Goal: Task Accomplishment & Management: Manage account settings

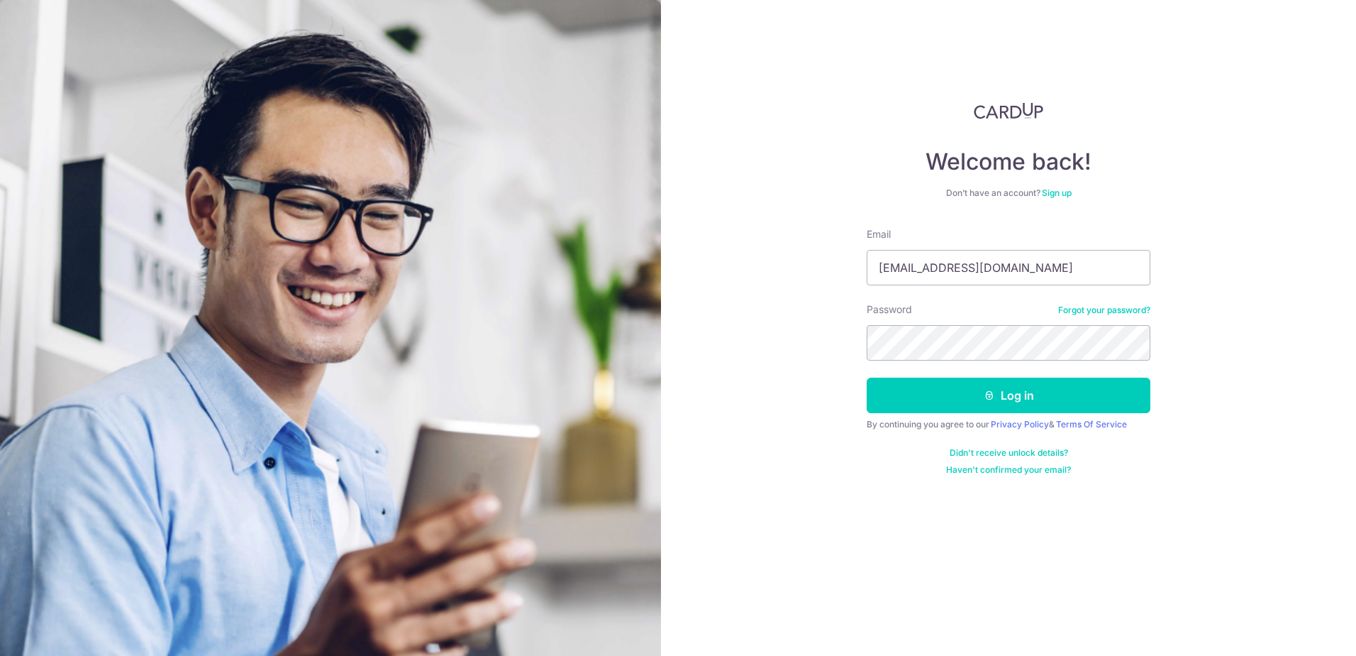
click at [867, 377] on button "Log in" at bounding box center [1009, 394] width 284 height 35
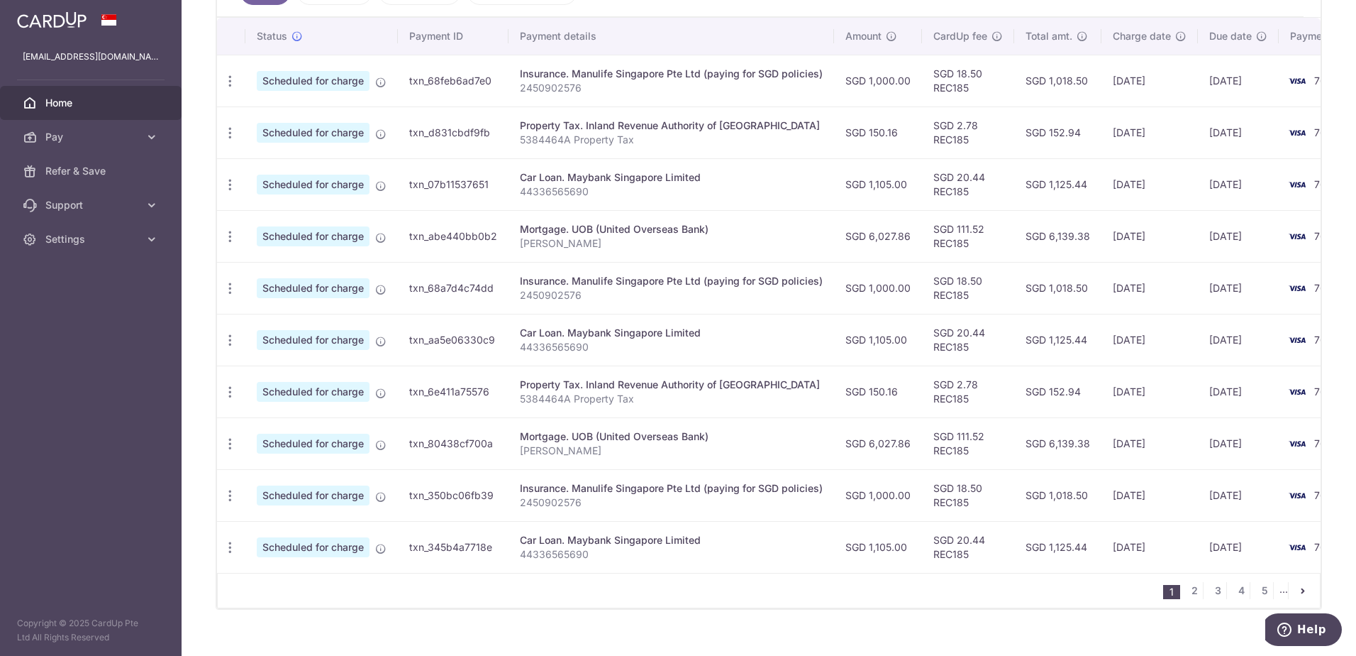
scroll to position [448, 0]
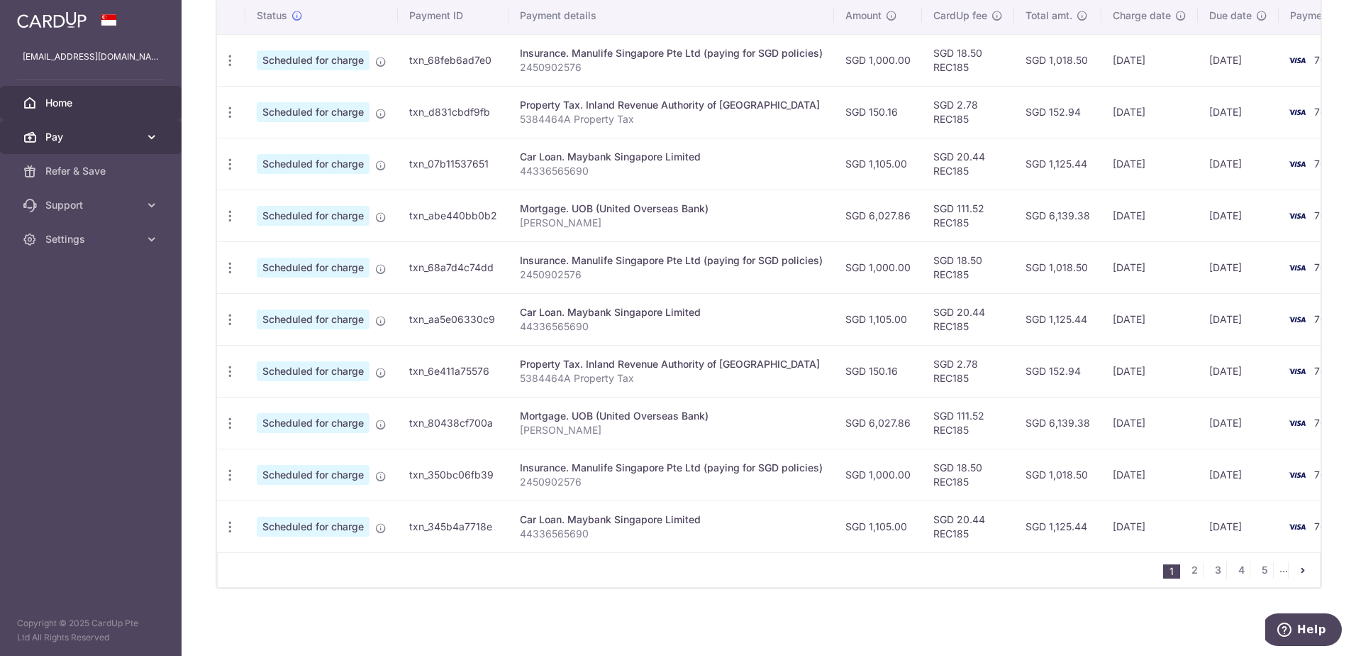
click at [70, 139] on span "Pay" at bounding box center [92, 137] width 94 height 14
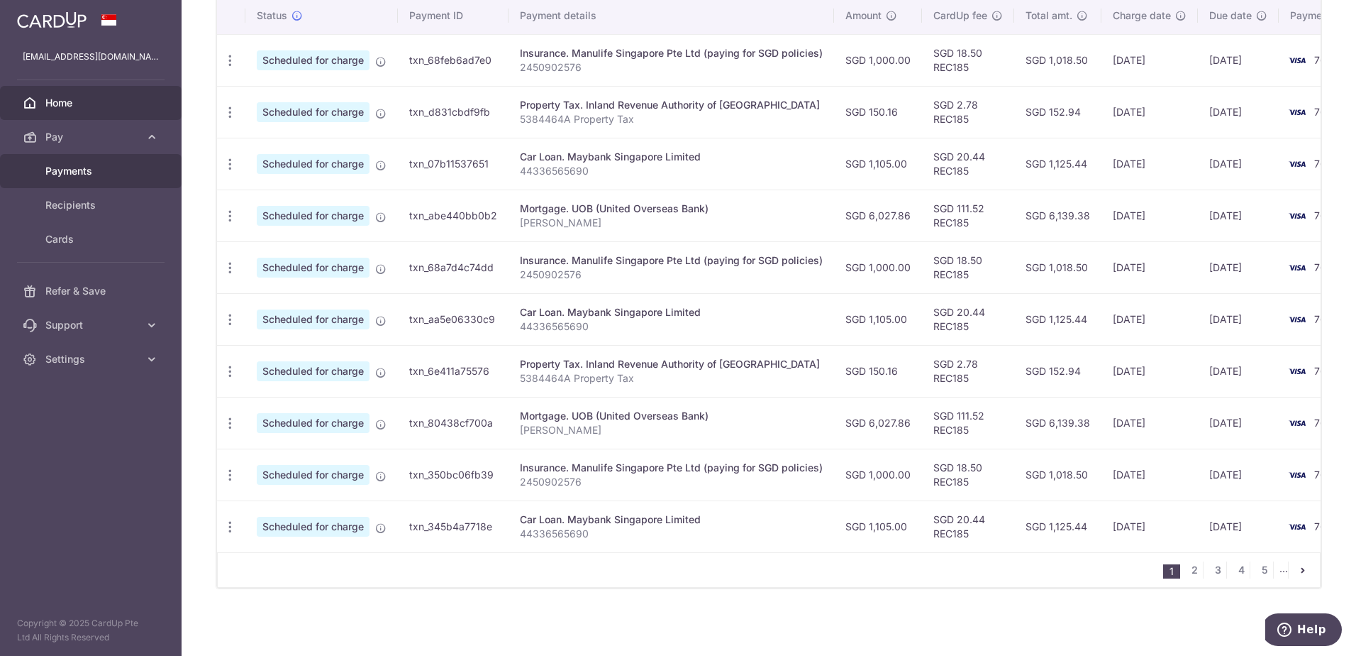
click at [71, 167] on span "Payments" at bounding box center [92, 171] width 94 height 14
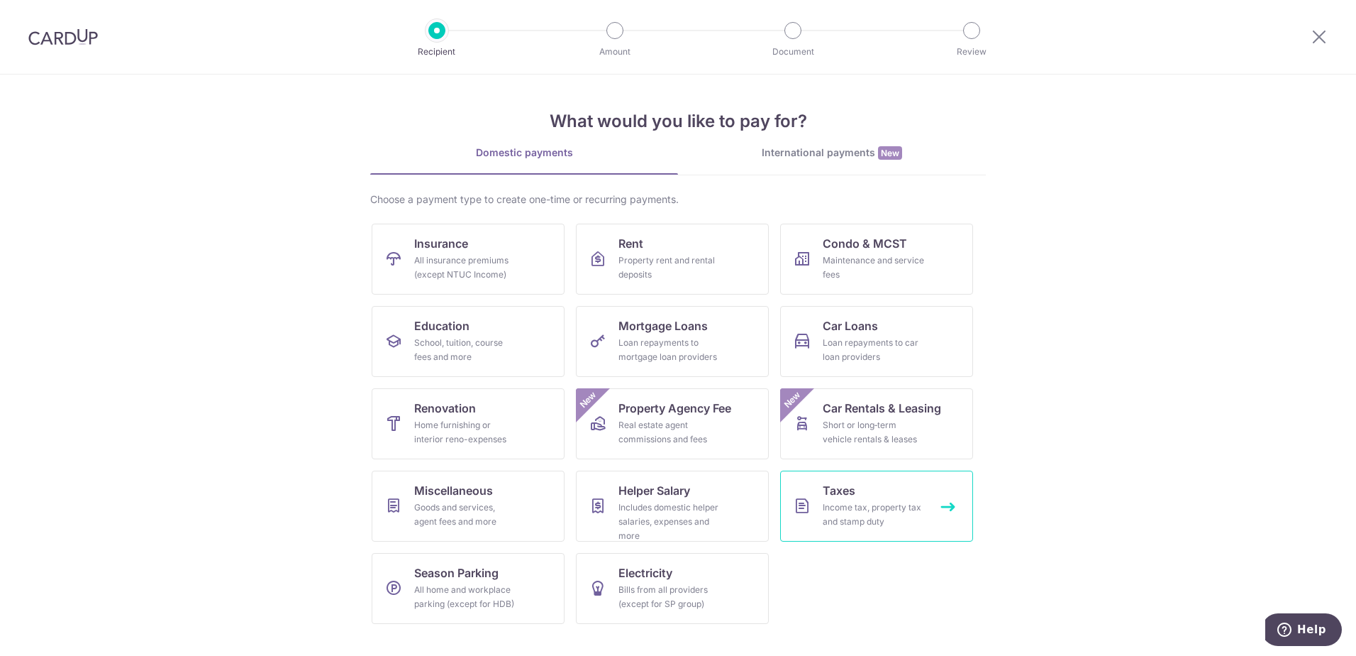
click at [879, 507] on div "Income tax, property tax and stamp duty" at bounding box center [874, 514] width 102 height 28
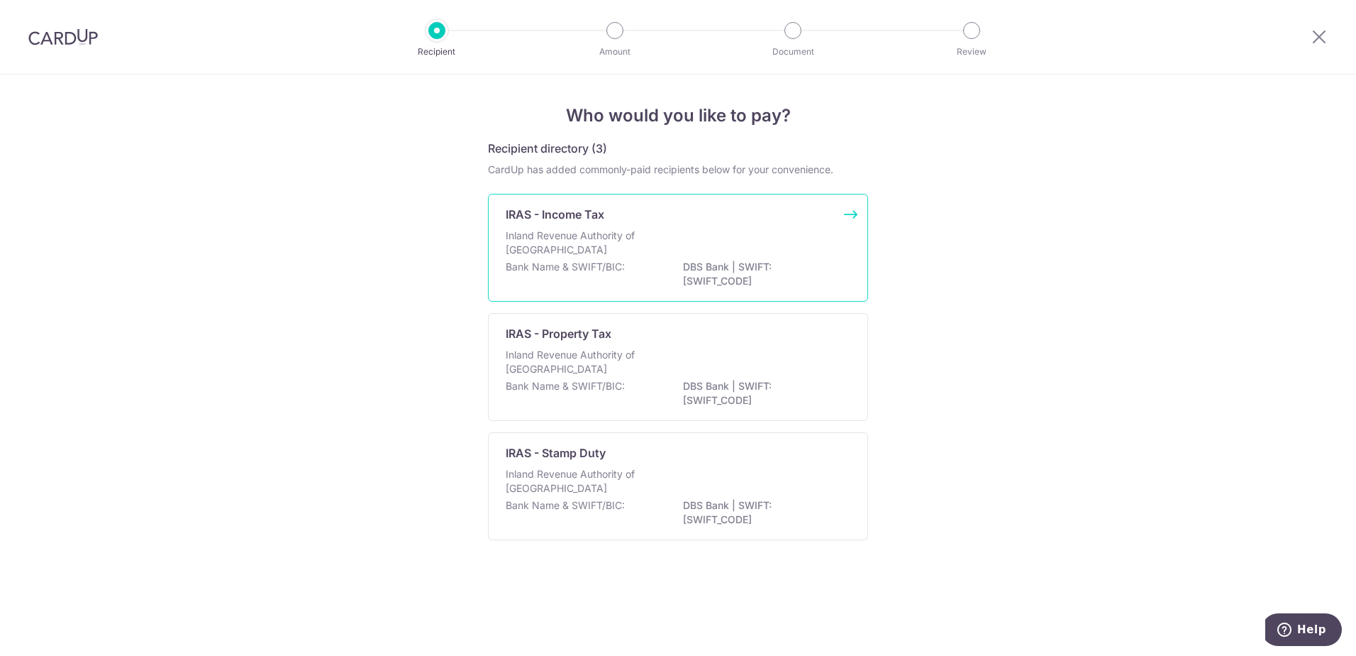
click at [587, 253] on p "Inland Revenue Authority of [GEOGRAPHIC_DATA]" at bounding box center [581, 242] width 150 height 28
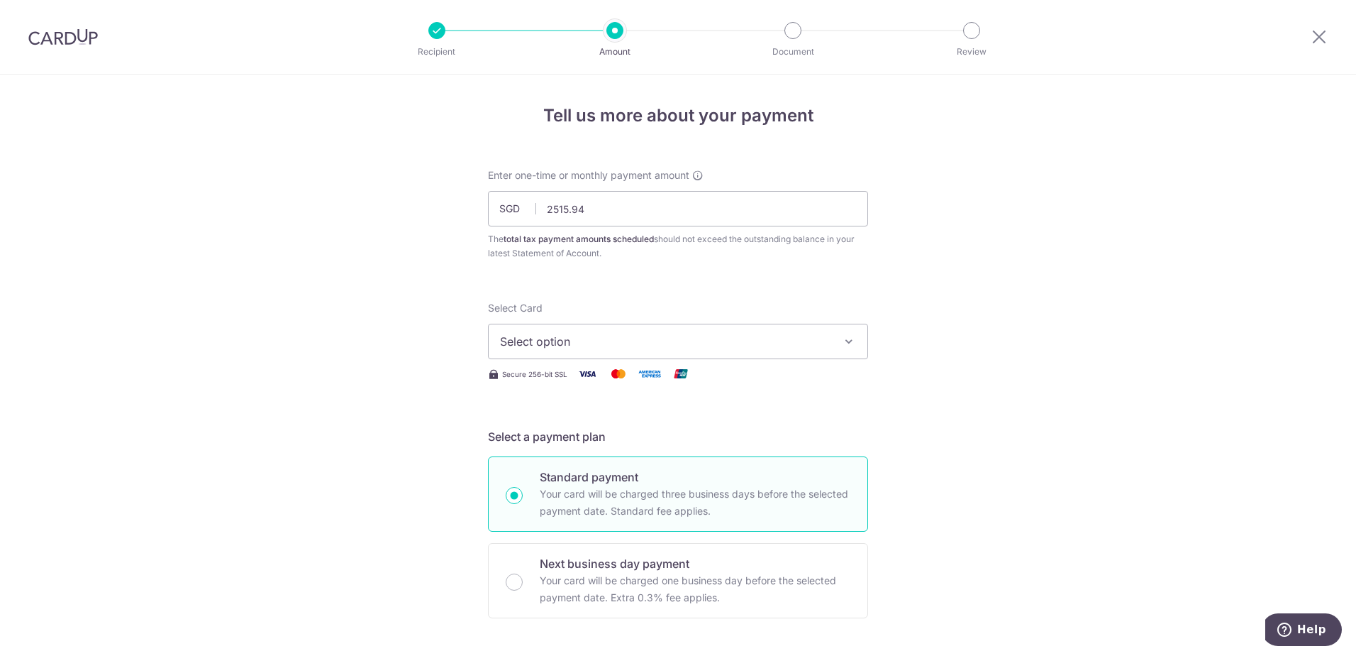
type input "2,515.94"
click at [633, 340] on span "Select option" at bounding box center [665, 341] width 331 height 17
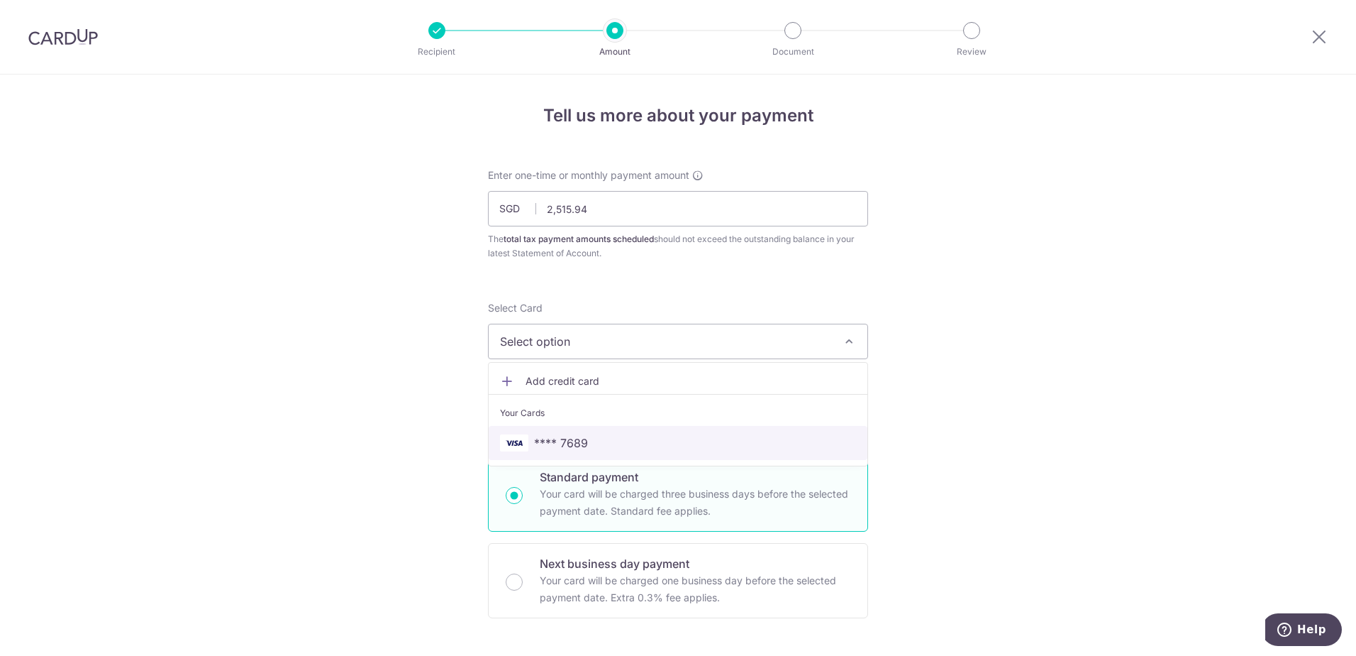
drag, startPoint x: 617, startPoint y: 452, endPoint x: 957, endPoint y: 458, distance: 339.9
click at [617, 452] on link "**** 7689" at bounding box center [678, 443] width 379 height 34
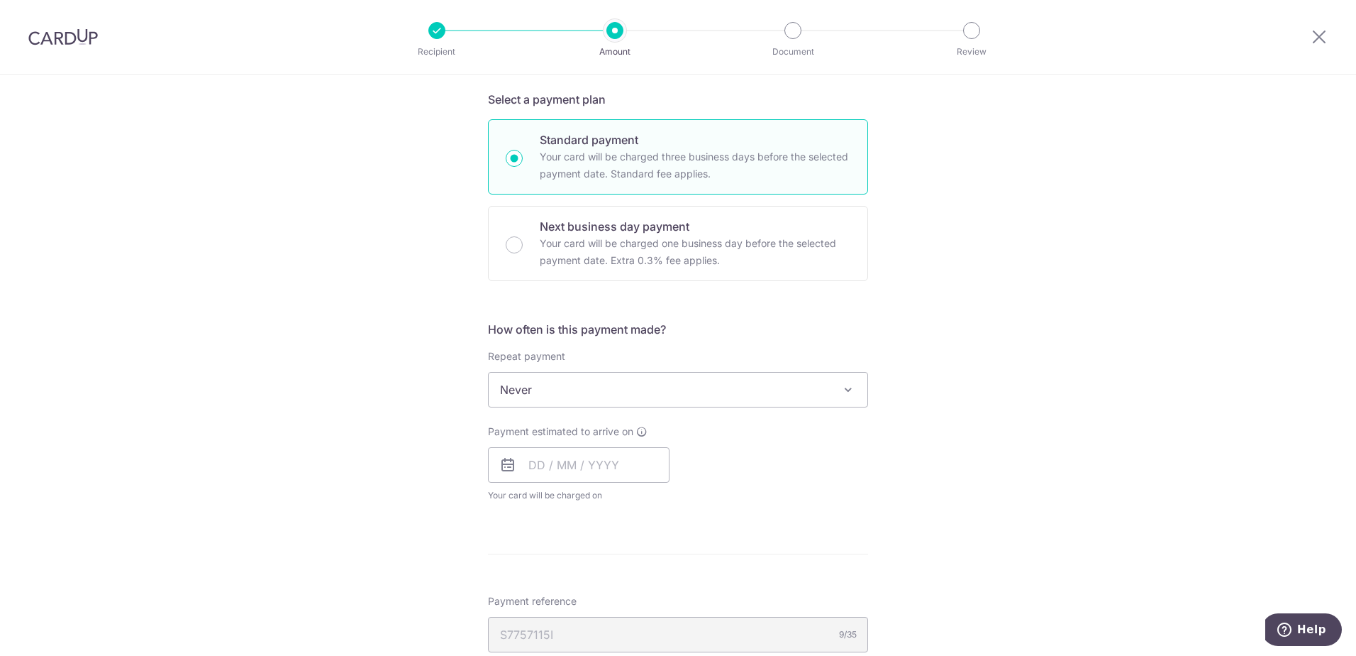
scroll to position [355, 0]
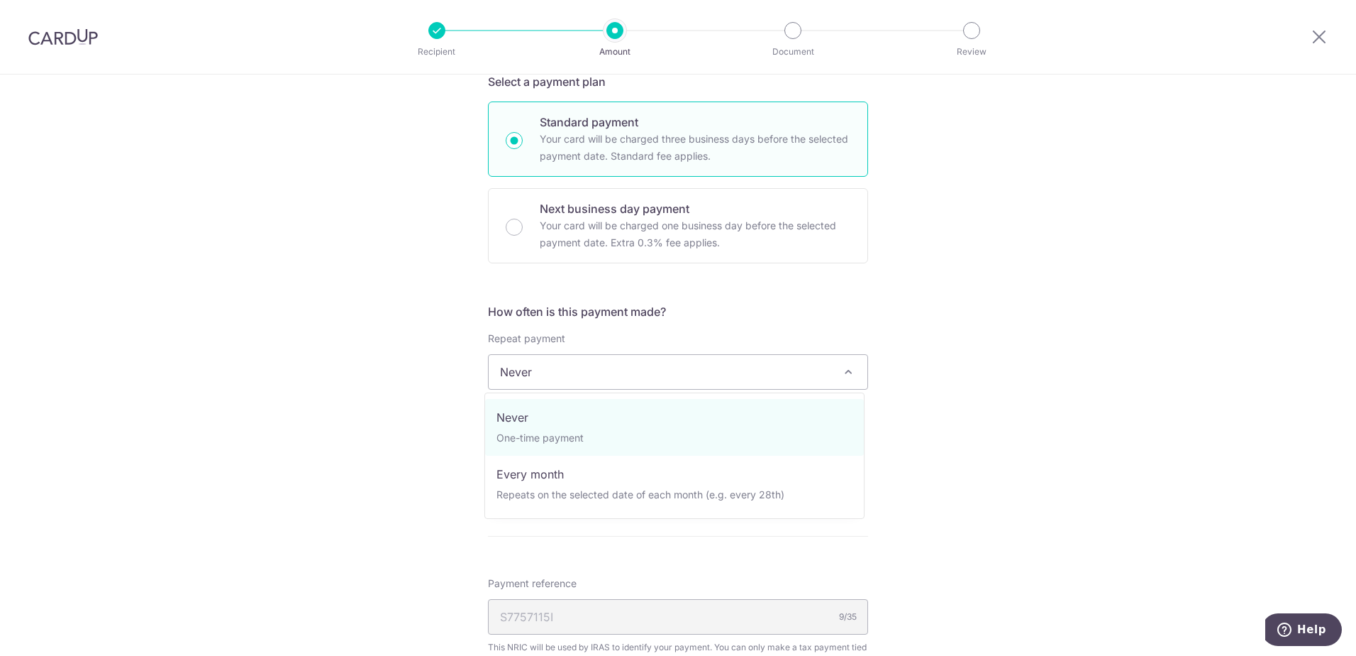
click at [667, 373] on span "Never" at bounding box center [678, 372] width 379 height 34
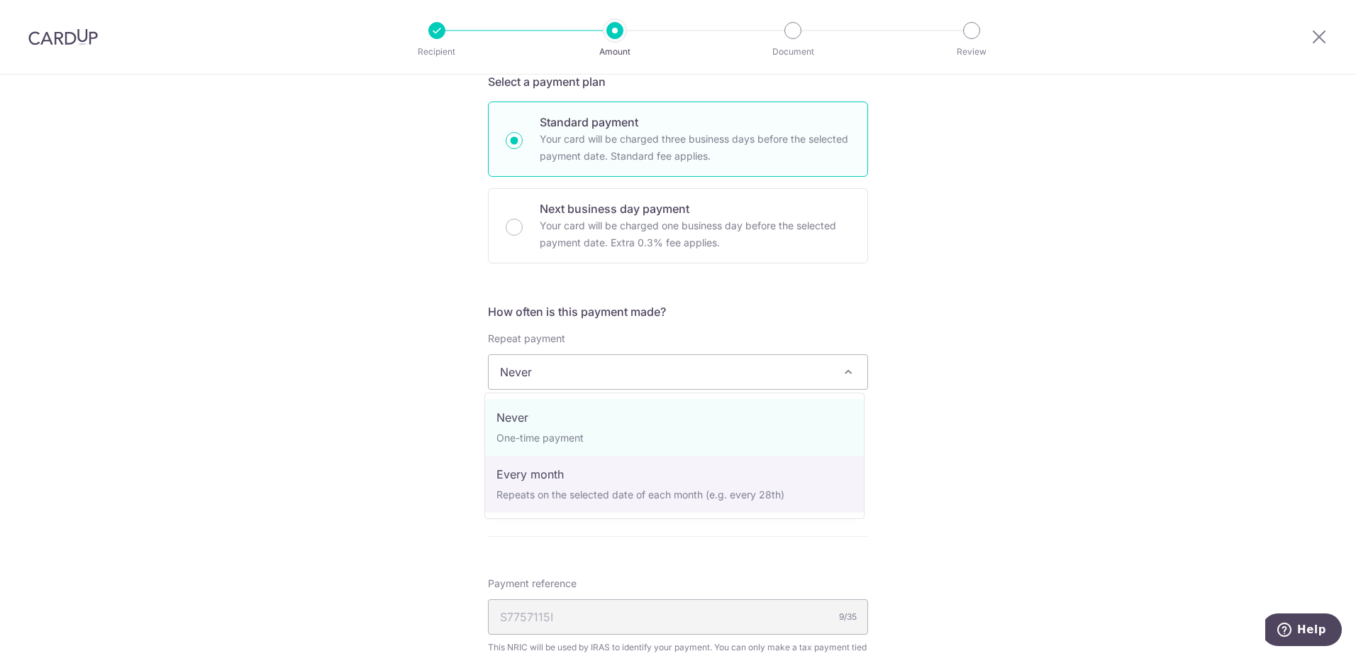
select select "3"
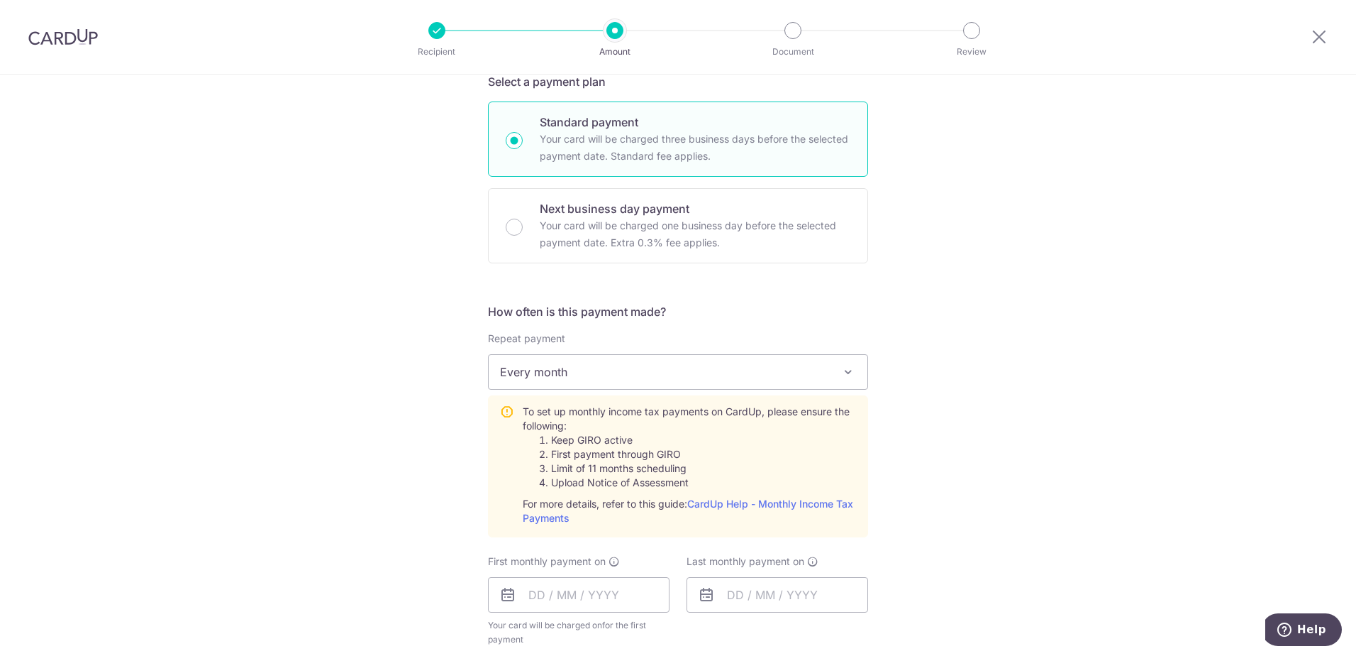
click at [930, 436] on div "Tell us more about your payment Enter one-time or monthly payment amount SGD 2,…" at bounding box center [678, 459] width 1356 height 1479
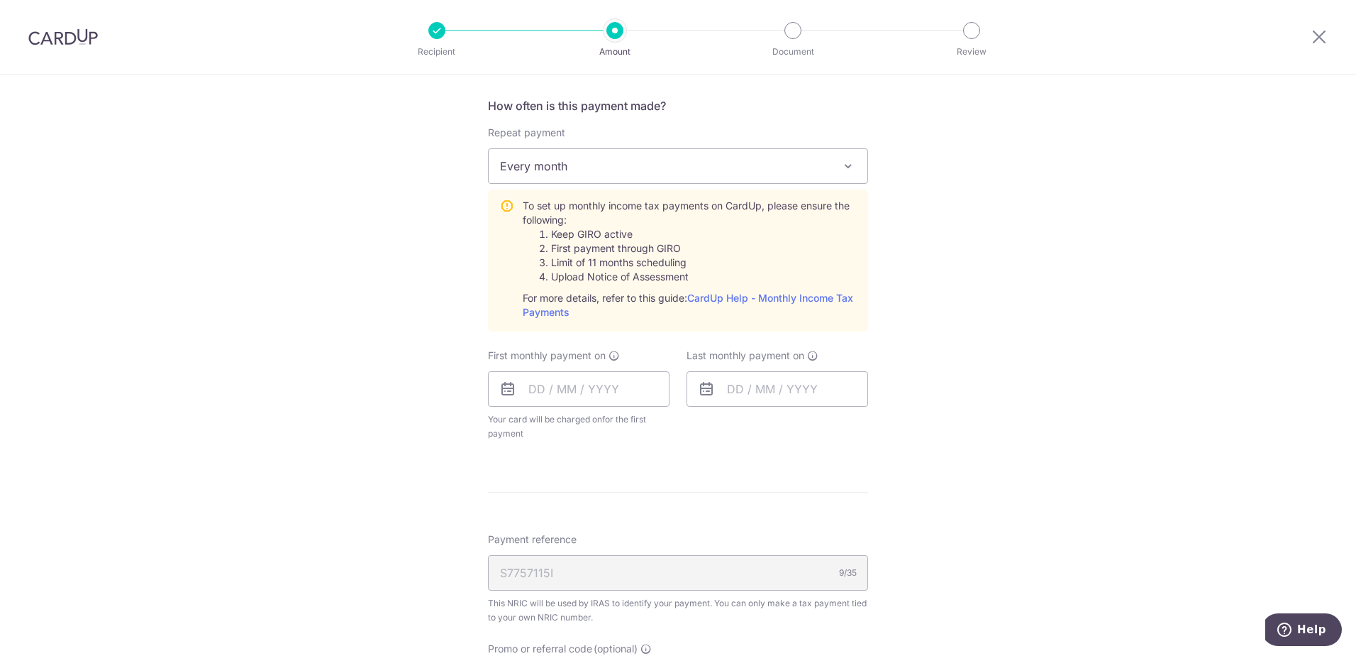
scroll to position [568, 0]
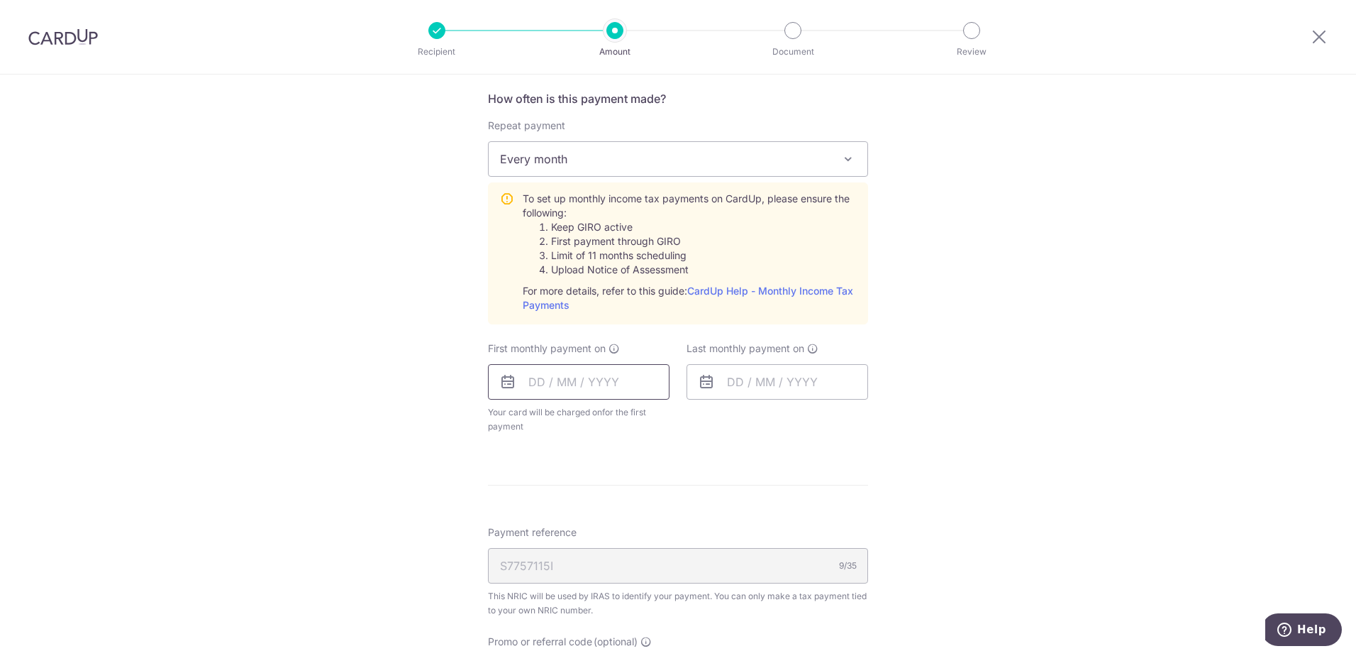
click at [546, 377] on input "text" at bounding box center [579, 381] width 182 height 35
click at [601, 507] on link "10" at bounding box center [602, 510] width 23 height 23
type input "10/09/2025"
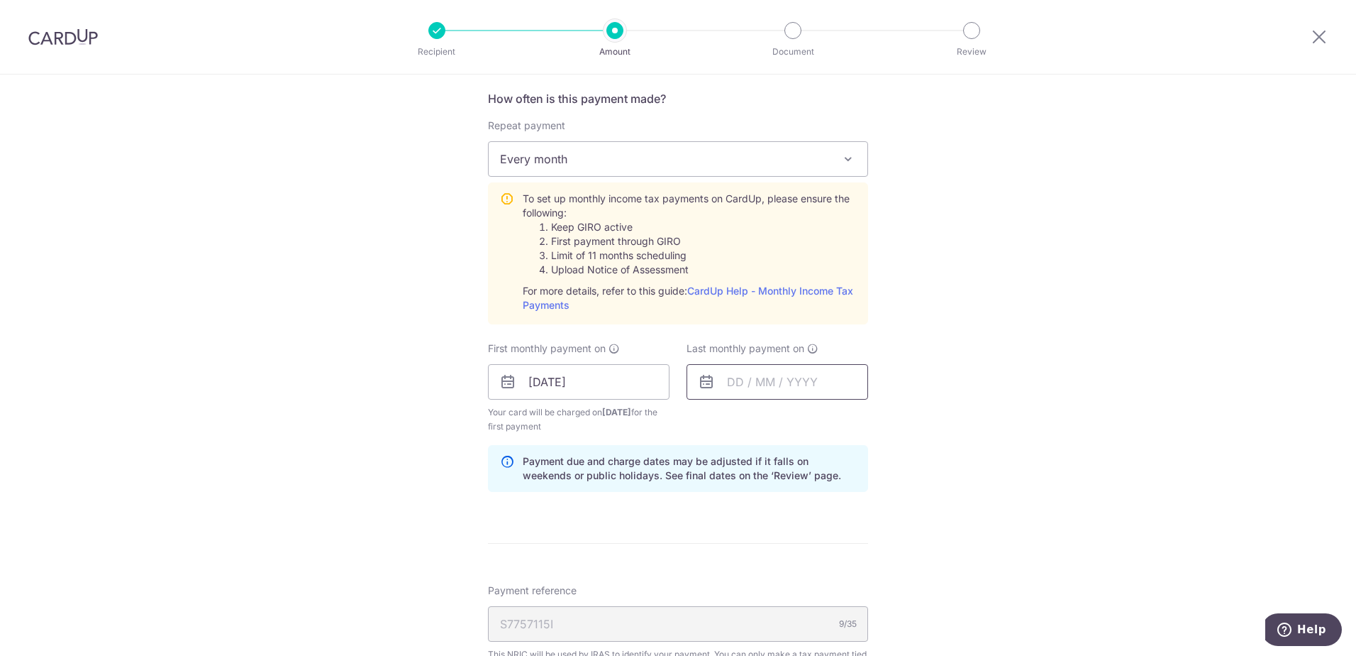
click at [787, 380] on input "text" at bounding box center [778, 381] width 182 height 35
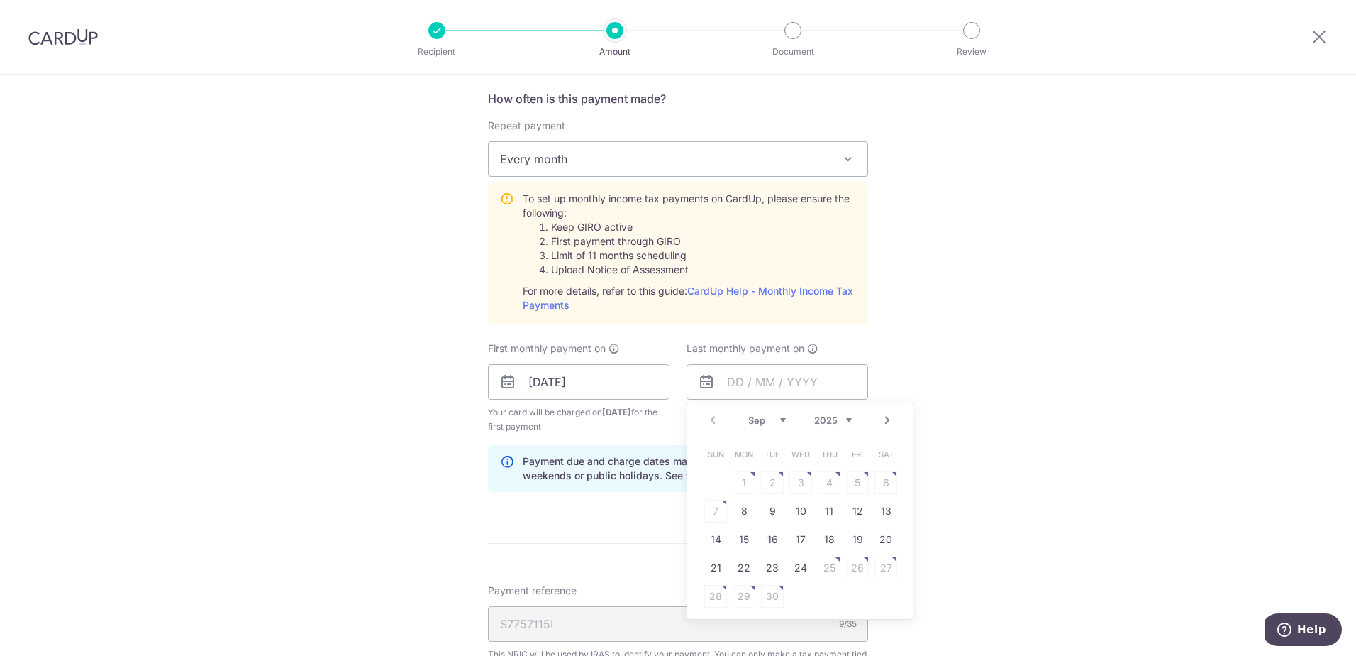
click at [886, 424] on link "Next" at bounding box center [887, 419] width 17 height 17
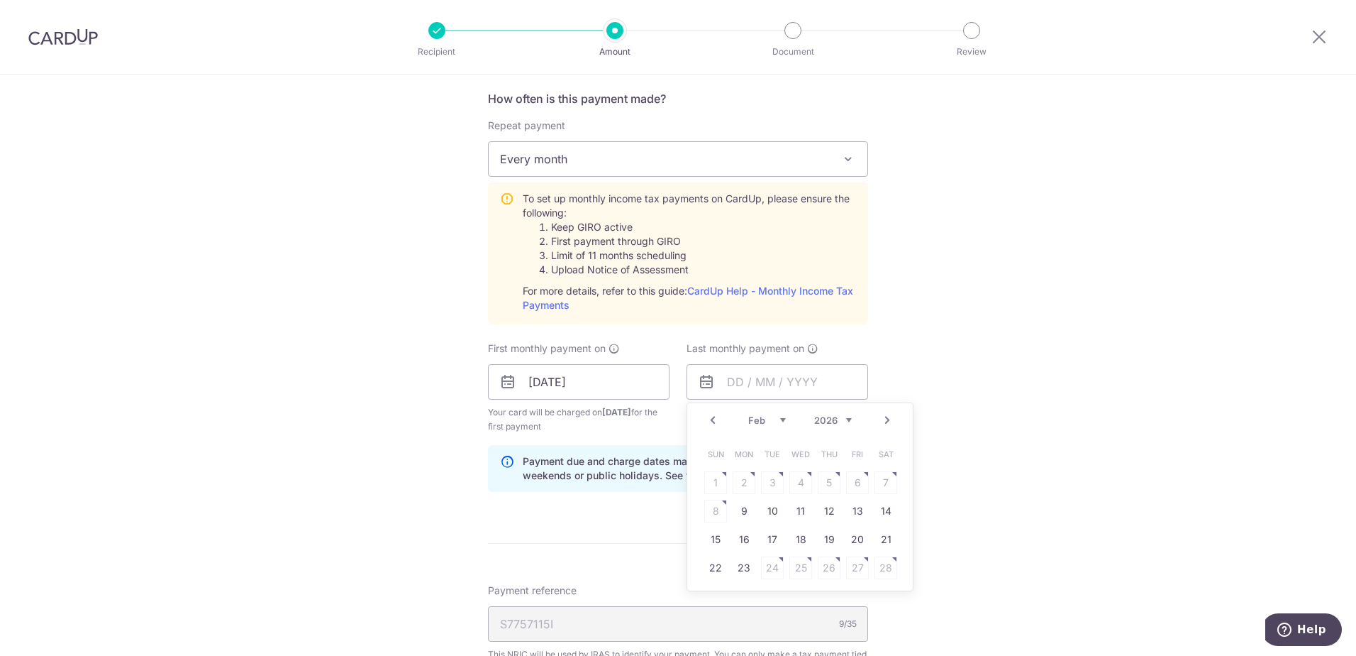
click at [888, 421] on link "Next" at bounding box center [887, 419] width 17 height 17
click at [763, 511] on link "10" at bounding box center [772, 510] width 23 height 23
type input "10/03/2026"
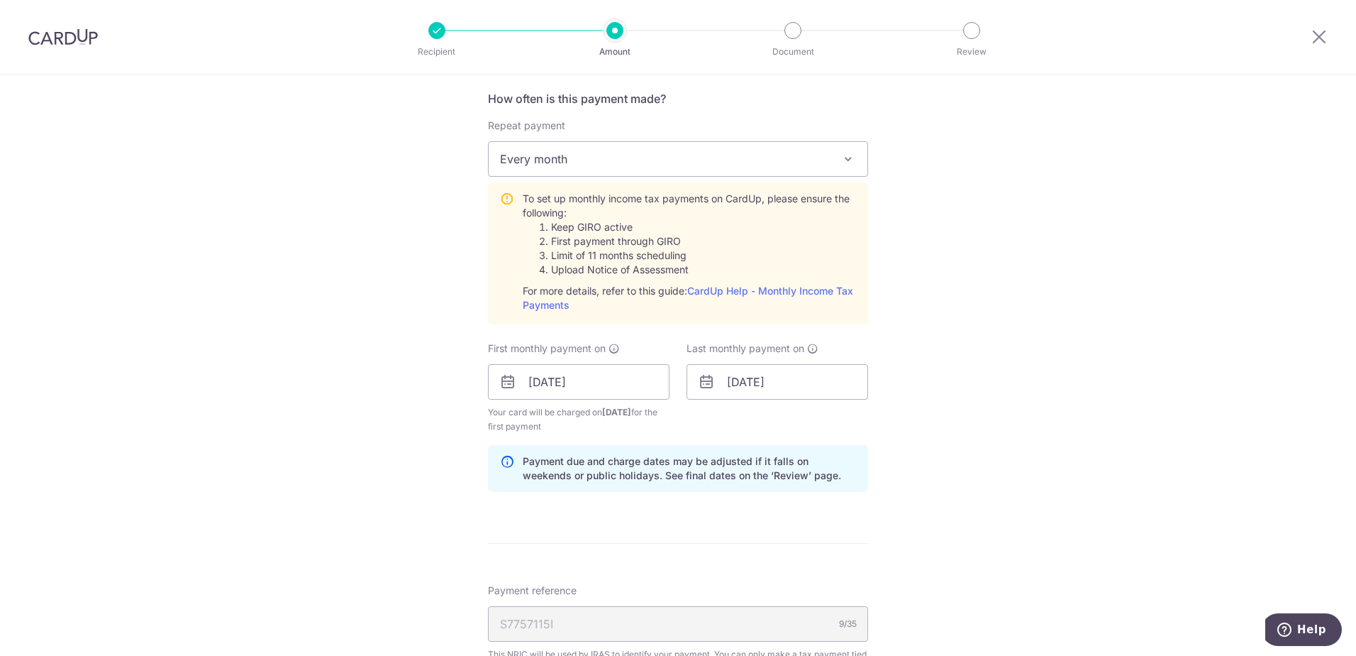
click at [983, 402] on div "Tell us more about your payment Enter one-time or monthly payment amount SGD 2,…" at bounding box center [678, 275] width 1356 height 1537
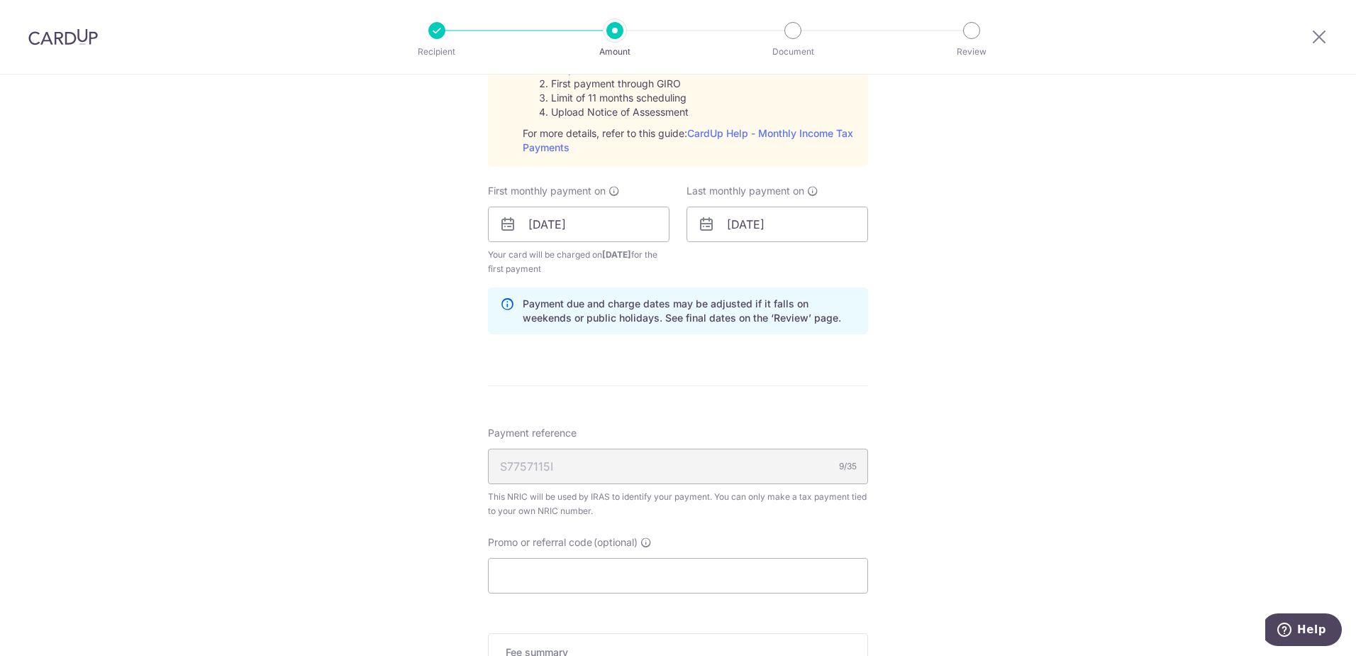
scroll to position [780, 0]
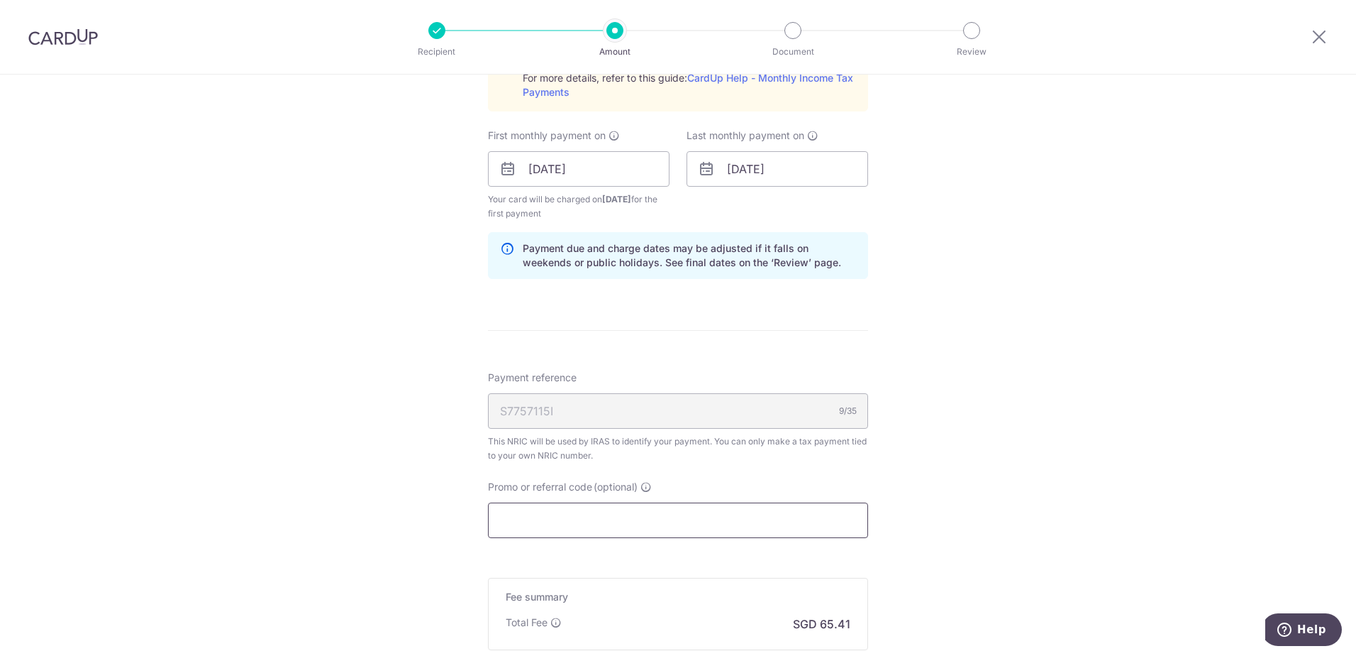
click at [608, 510] on input "Promo or referral code (optional)" at bounding box center [678, 519] width 380 height 35
paste input "VTAX25R"
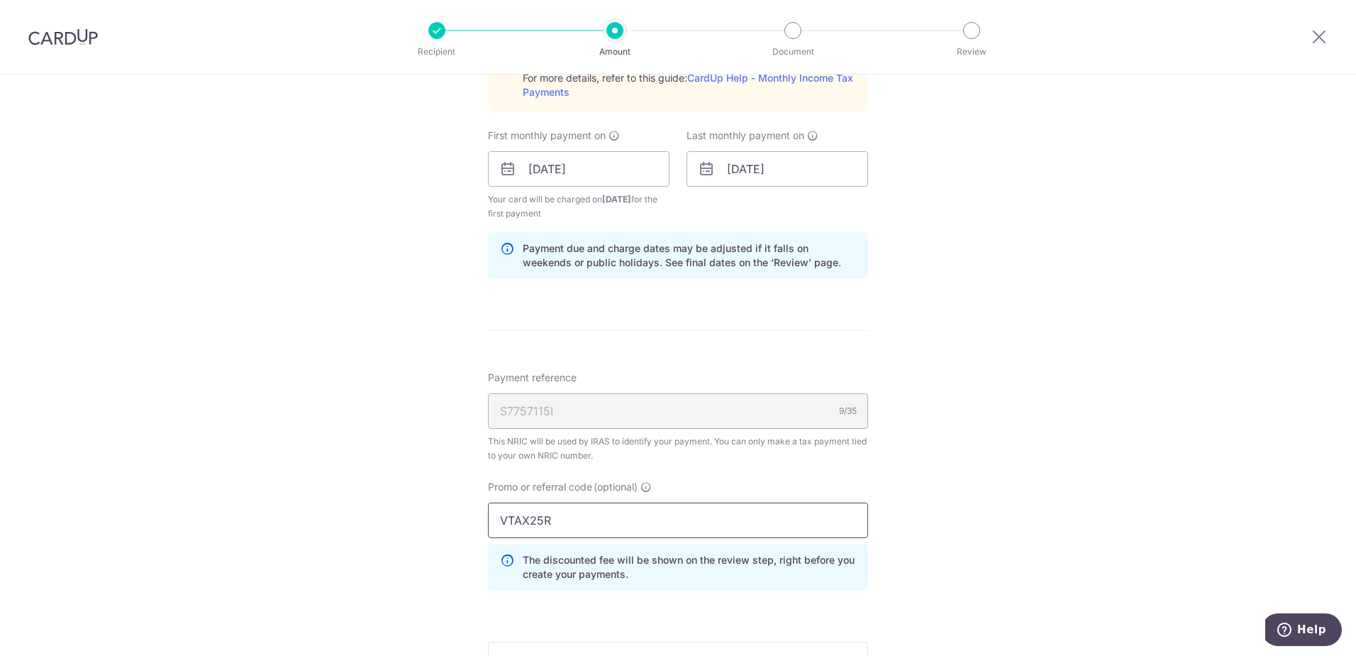
type input "VTAX25R"
click at [939, 511] on div "Tell us more about your payment Enter one-time or monthly payment amount SGD 2,…" at bounding box center [678, 94] width 1356 height 1601
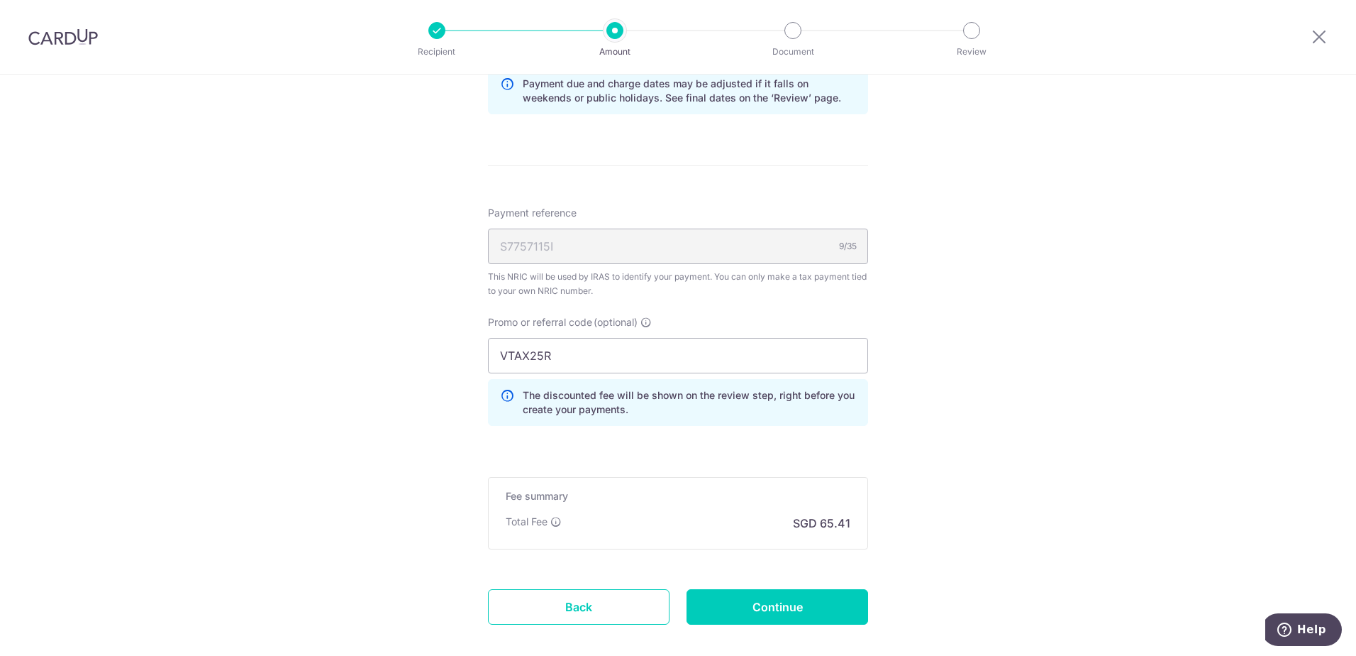
scroll to position [993, 0]
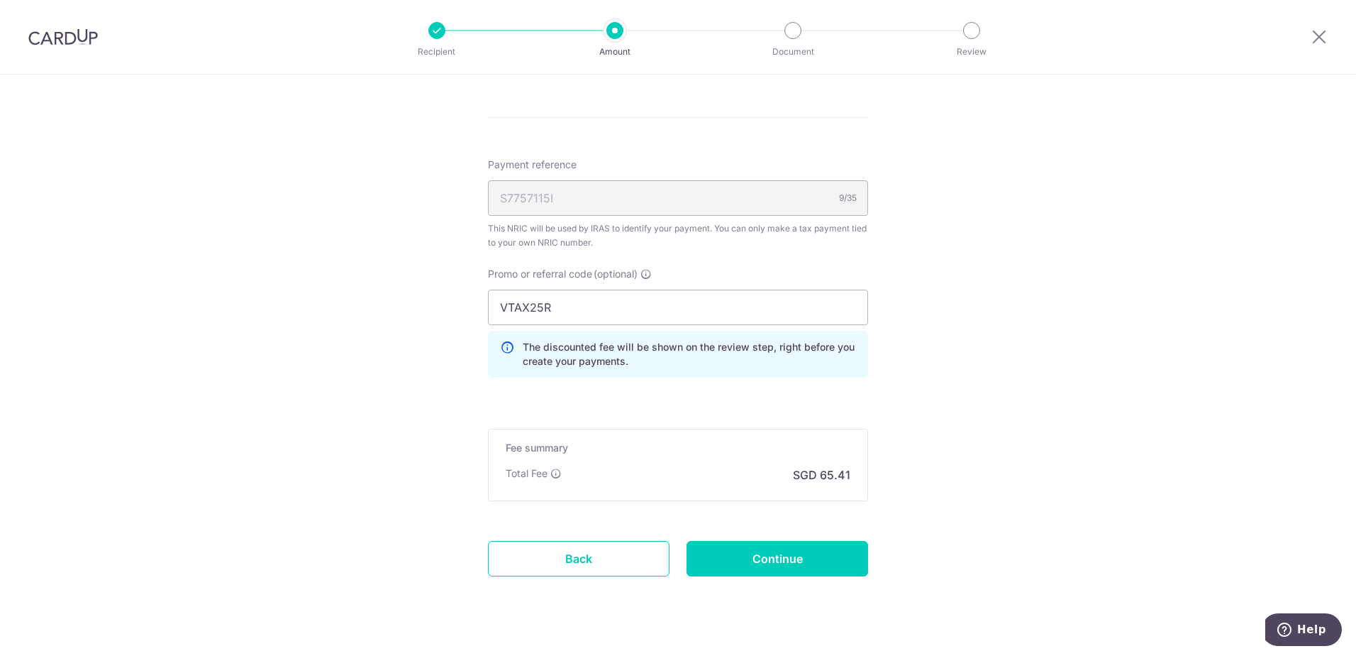
click at [788, 558] on input "Continue" at bounding box center [778, 558] width 182 height 35
type input "Create Schedule"
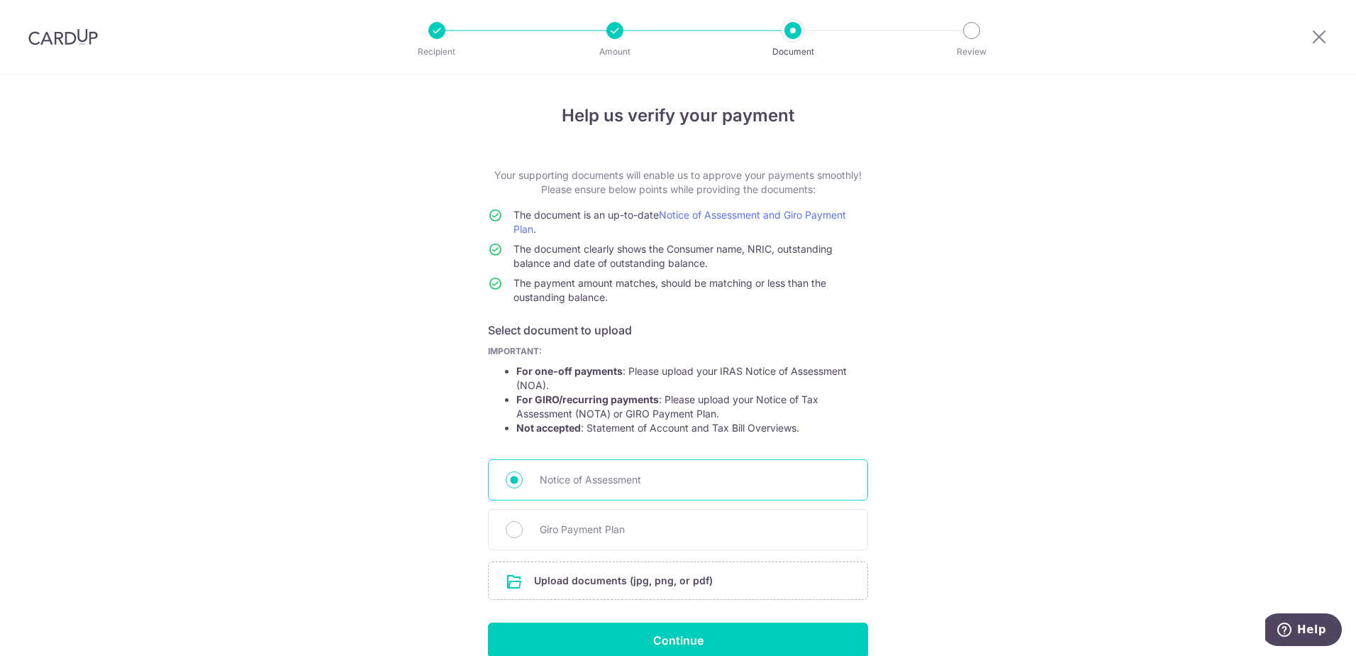
scroll to position [69, 0]
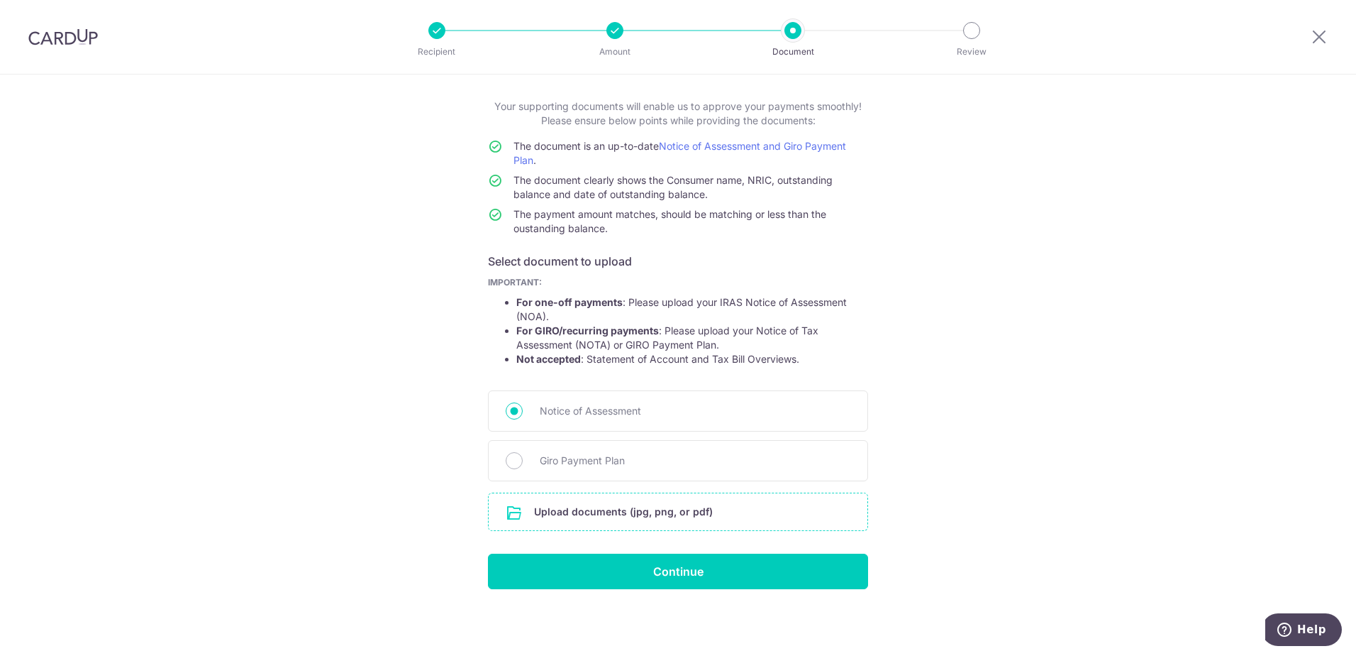
click at [621, 514] on input "file" at bounding box center [678, 511] width 379 height 37
drag, startPoint x: 618, startPoint y: 453, endPoint x: 605, endPoint y: 467, distance: 18.6
click at [618, 453] on span "Giro Payment Plan" at bounding box center [695, 460] width 311 height 17
click at [523, 453] on input "Giro Payment Plan" at bounding box center [514, 460] width 17 height 17
radio input "true"
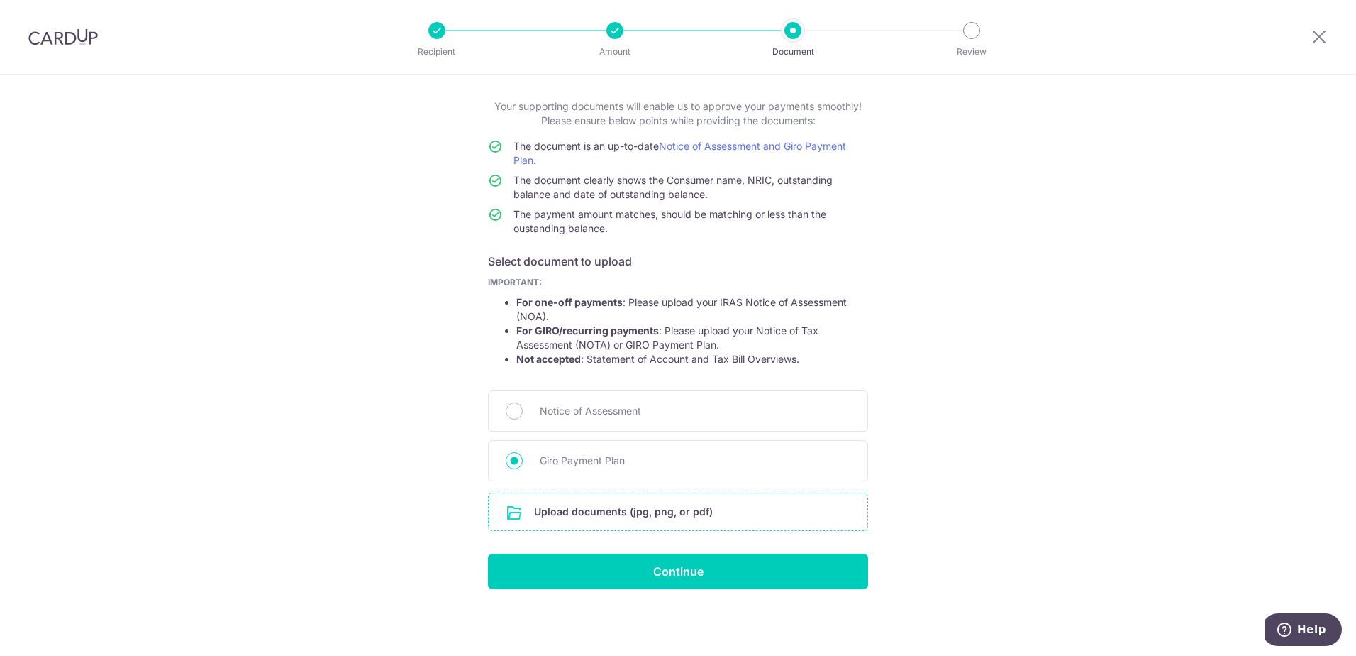
click at [636, 517] on input "file" at bounding box center [678, 511] width 379 height 37
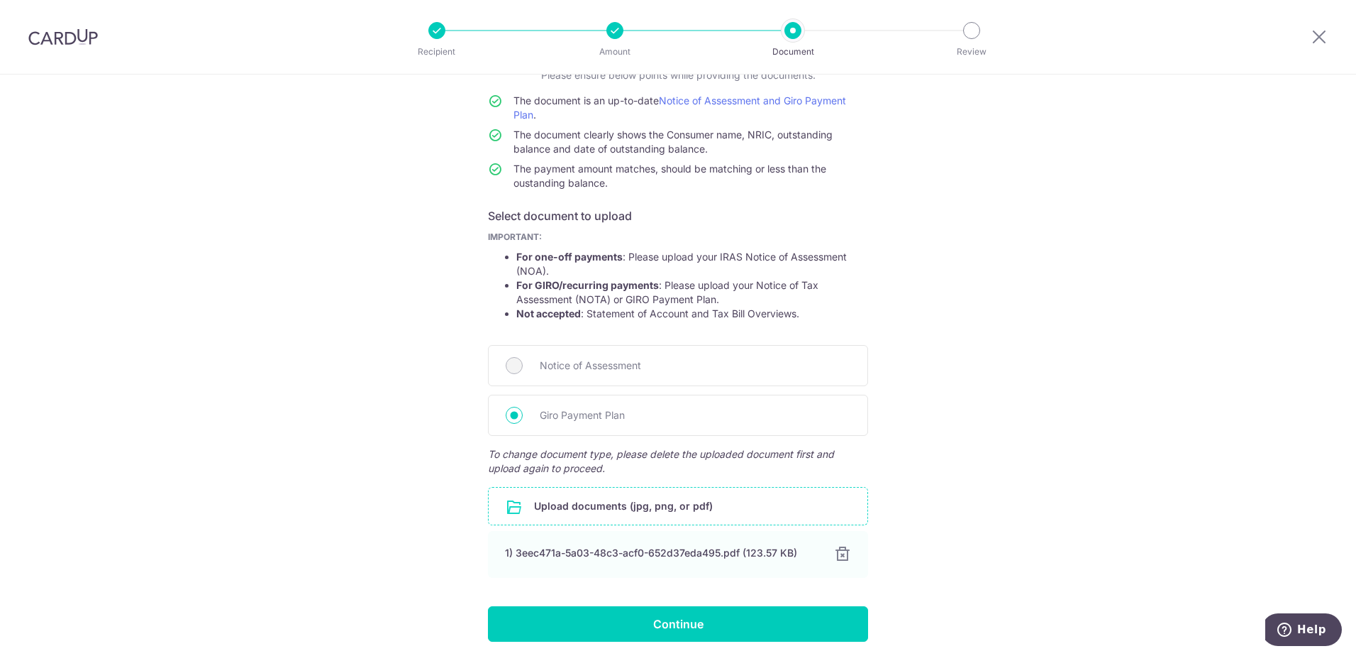
scroll to position [167, 0]
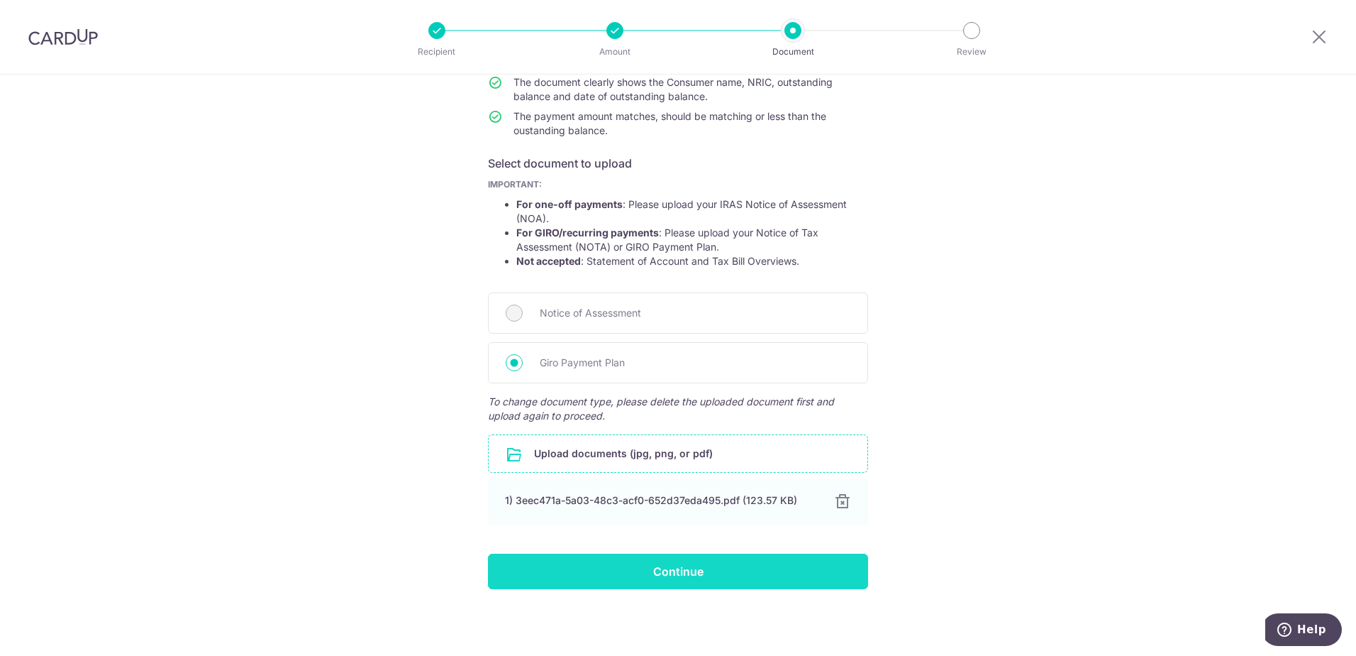
click at [681, 567] on input "Continue" at bounding box center [678, 570] width 380 height 35
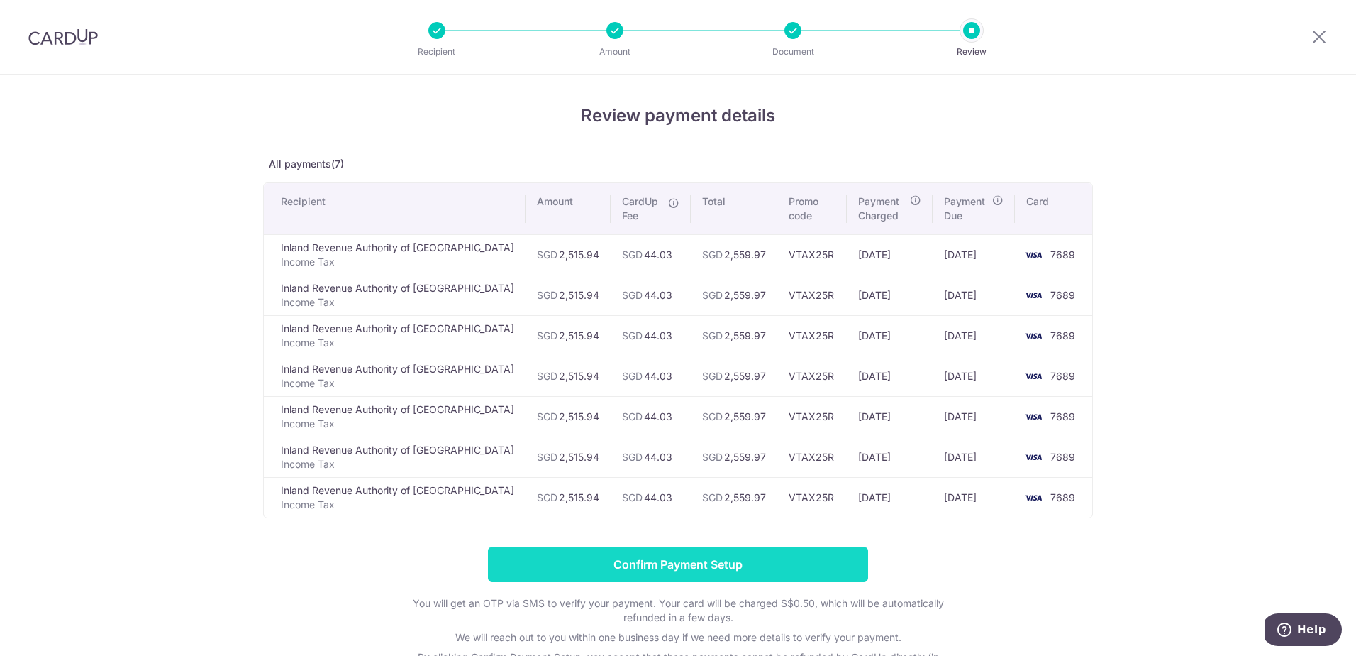
click at [691, 557] on input "Confirm Payment Setup" at bounding box center [678, 563] width 380 height 35
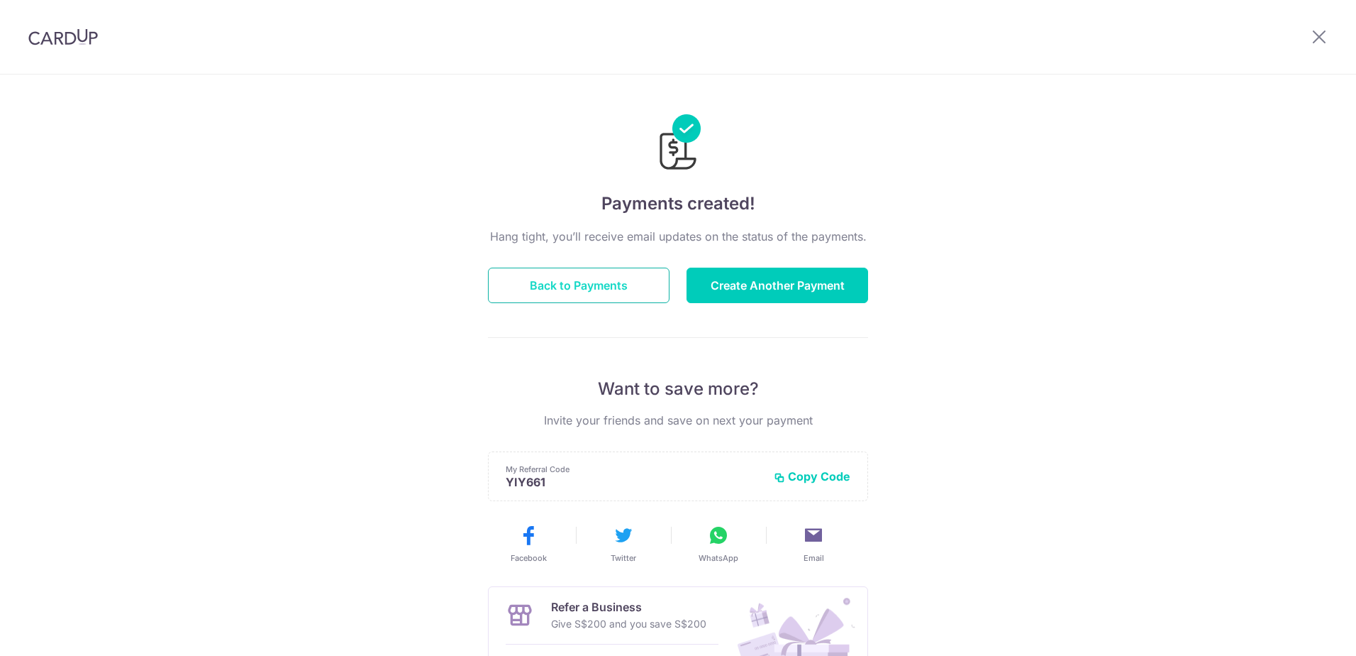
click at [617, 291] on button "Back to Payments" at bounding box center [579, 284] width 182 height 35
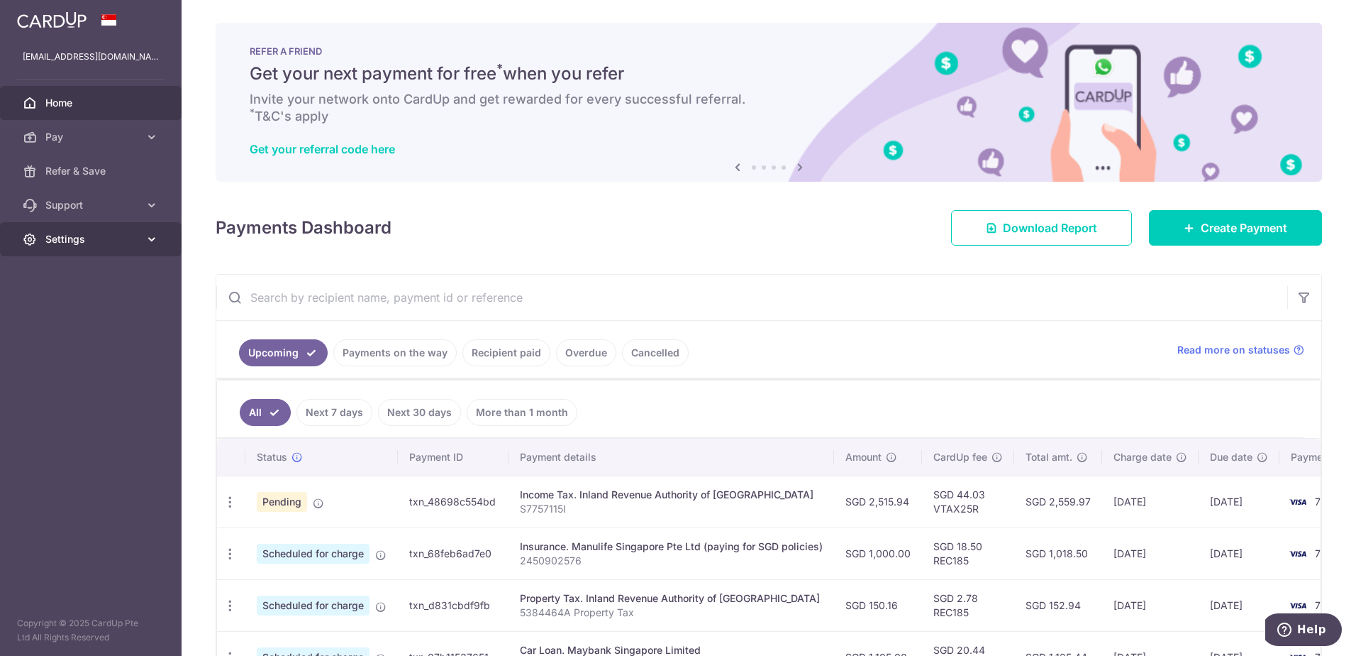
click at [72, 243] on span "Settings" at bounding box center [92, 239] width 94 height 14
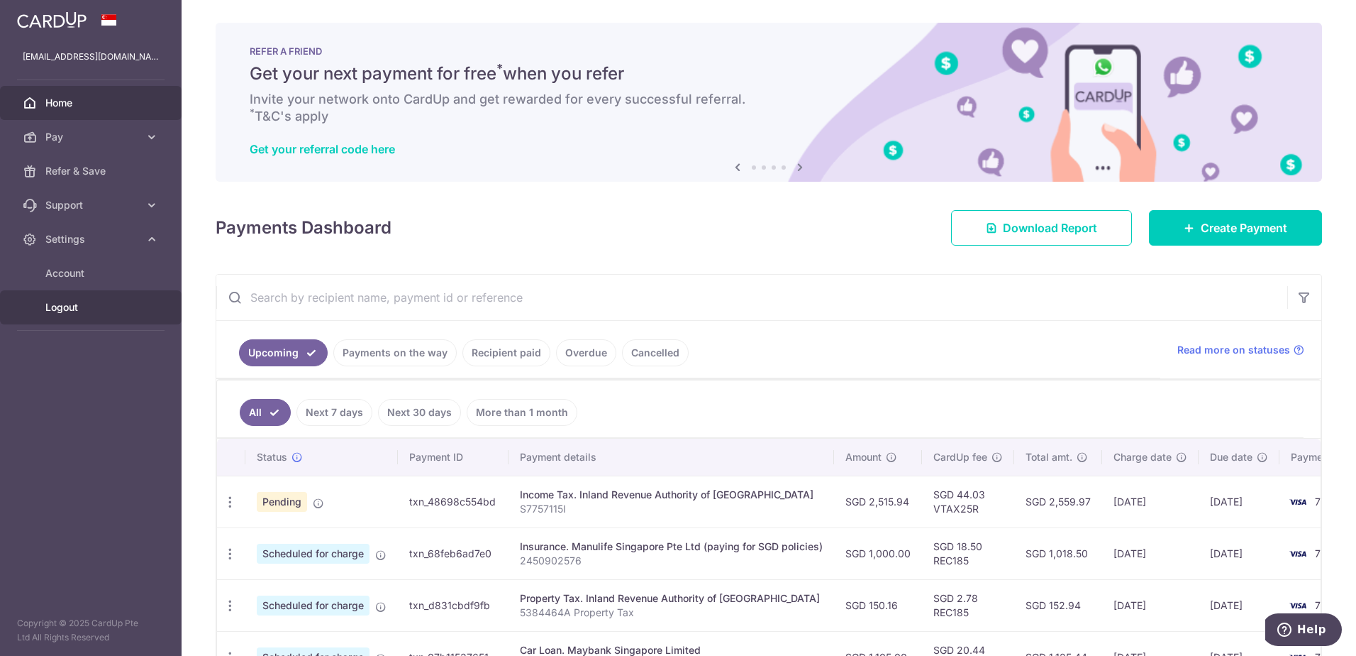
click at [65, 310] on span "Logout" at bounding box center [92, 307] width 94 height 14
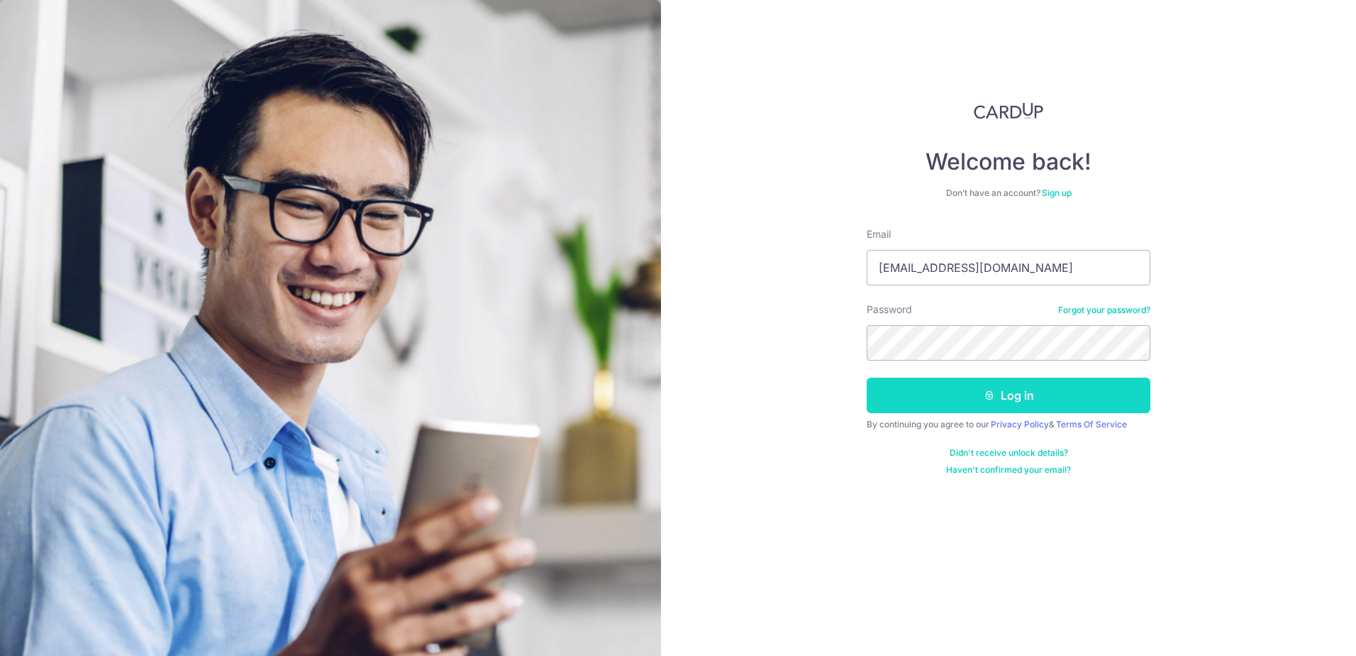
click at [1000, 402] on button "Log in" at bounding box center [1009, 394] width 284 height 35
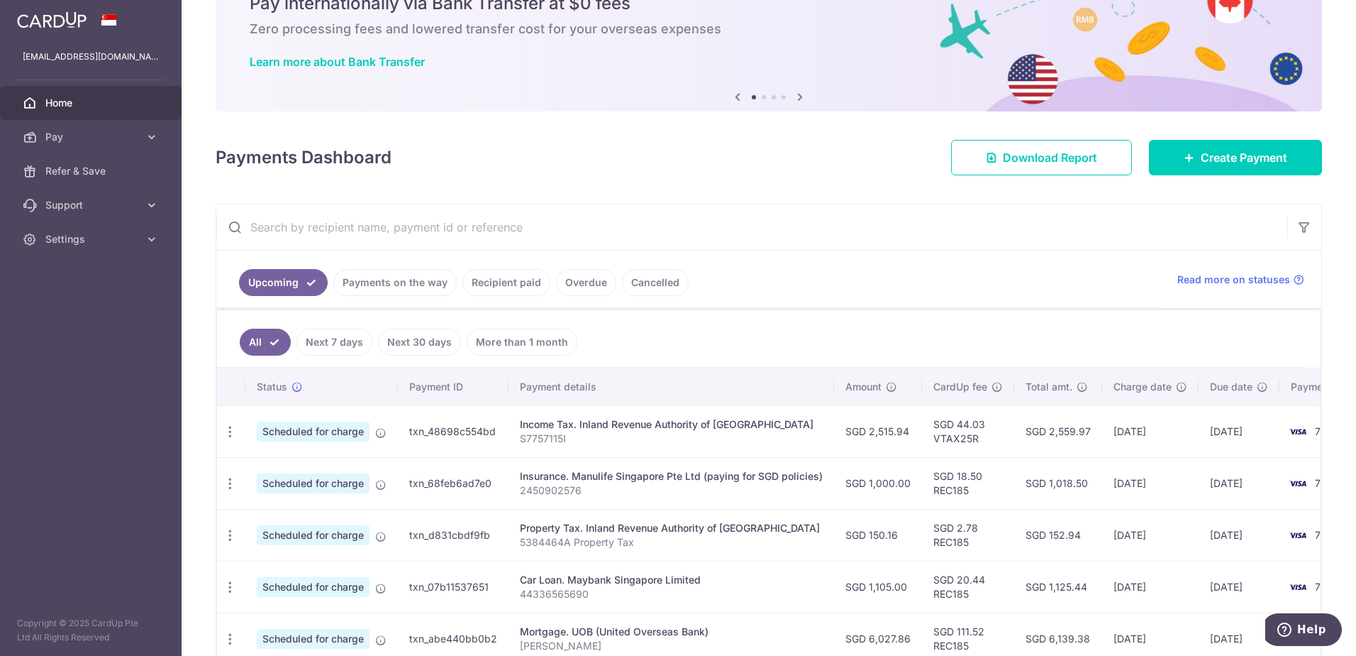
scroll to position [71, 0]
click at [226, 426] on icon "button" at bounding box center [230, 431] width 15 height 15
click at [302, 470] on span "Update payment" at bounding box center [306, 469] width 96 height 17
radio input "true"
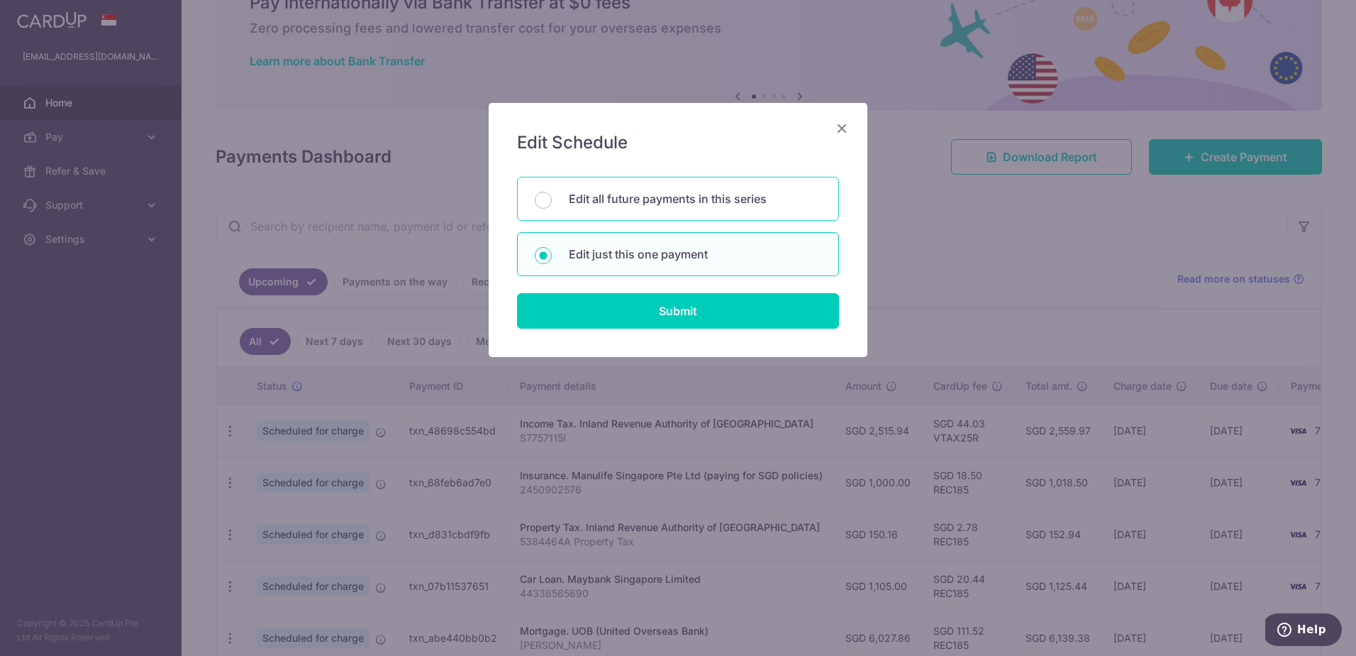
click at [695, 206] on p "Edit all future payments in this series" at bounding box center [695, 198] width 253 height 17
click at [552, 206] on input "Edit all future payments in this series" at bounding box center [543, 200] width 17 height 17
click at [671, 241] on div "Edit just this one payment" at bounding box center [678, 254] width 322 height 44
radio input "false"
radio input "true"
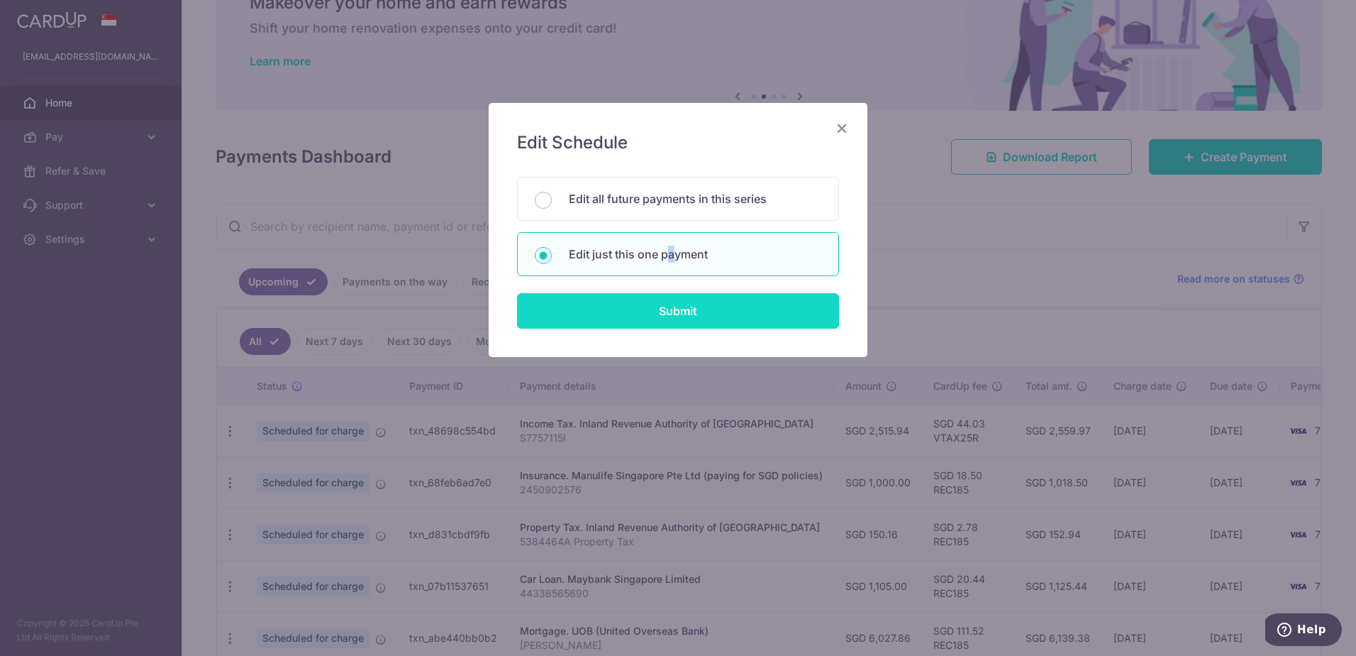
drag, startPoint x: 670, startPoint y: 241, endPoint x: 671, endPoint y: 306, distance: 64.6
click at [671, 306] on input "Submit" at bounding box center [678, 310] width 322 height 35
radio input "true"
type input "2,515.94"
type input "[DATE]"
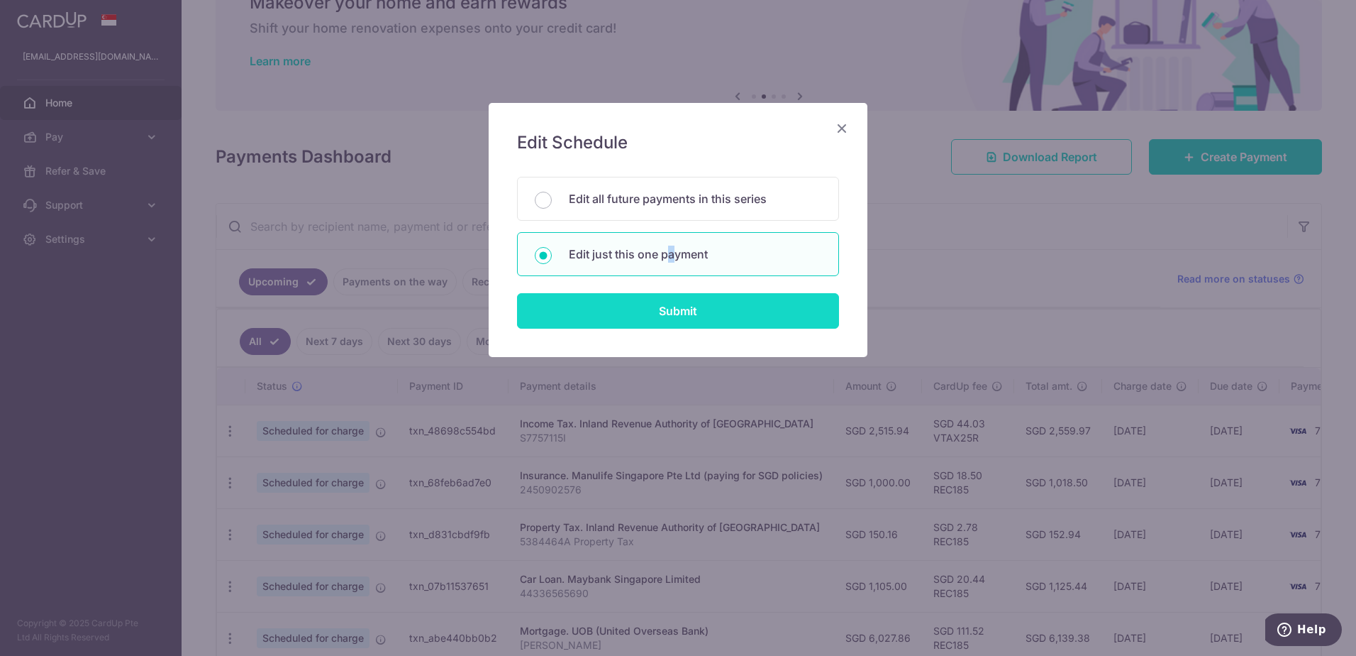
type input "S7757115I"
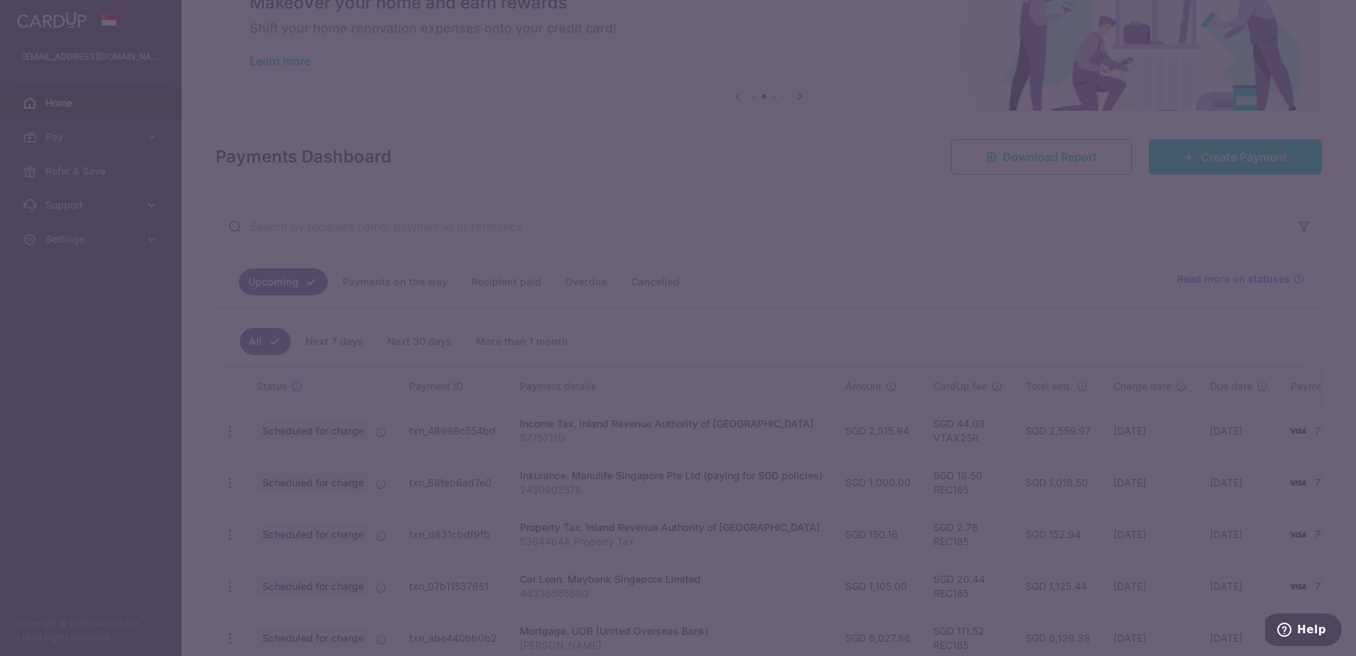
type input "VTAX25R"
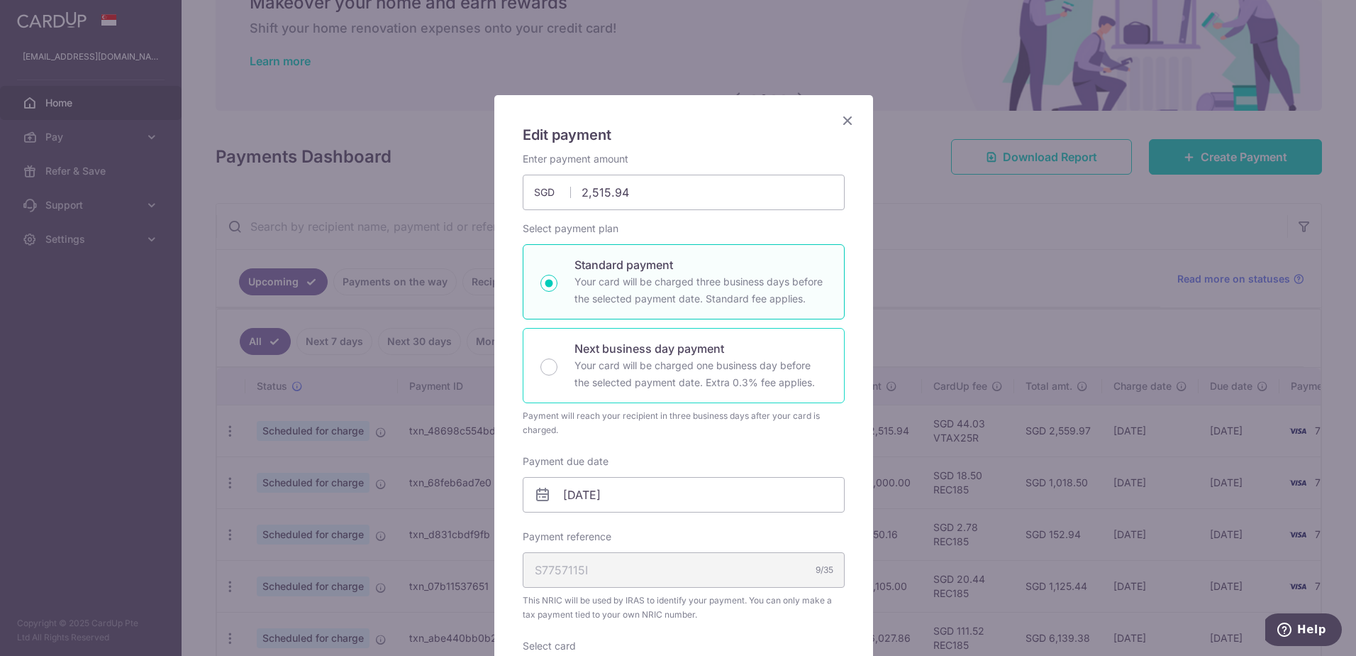
scroll to position [0, 0]
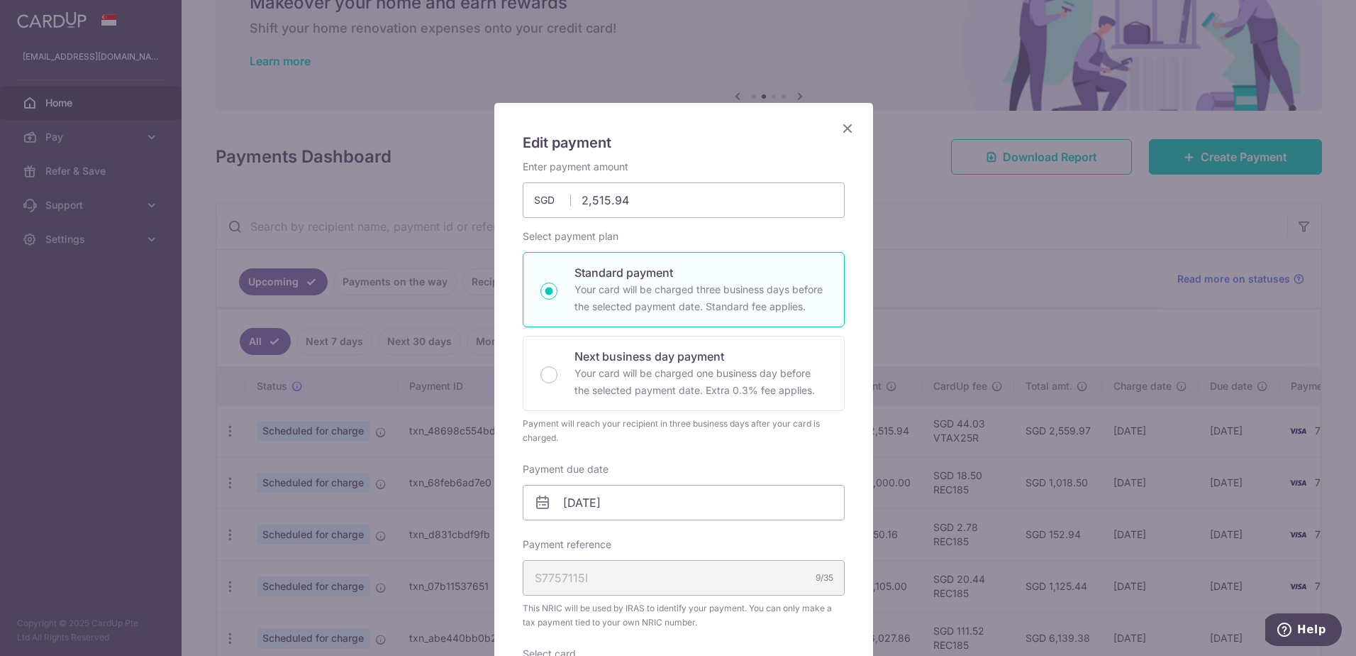
click at [841, 128] on icon "Close" at bounding box center [847, 128] width 17 height 18
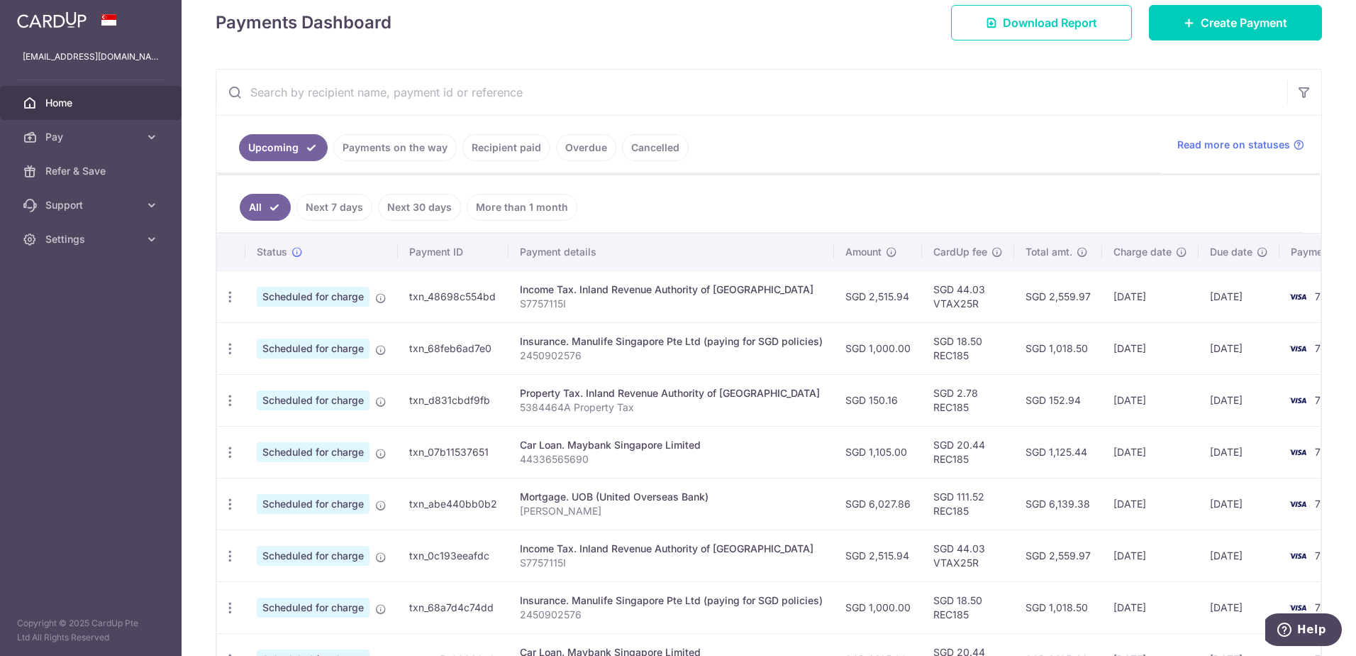
scroll to position [213, 0]
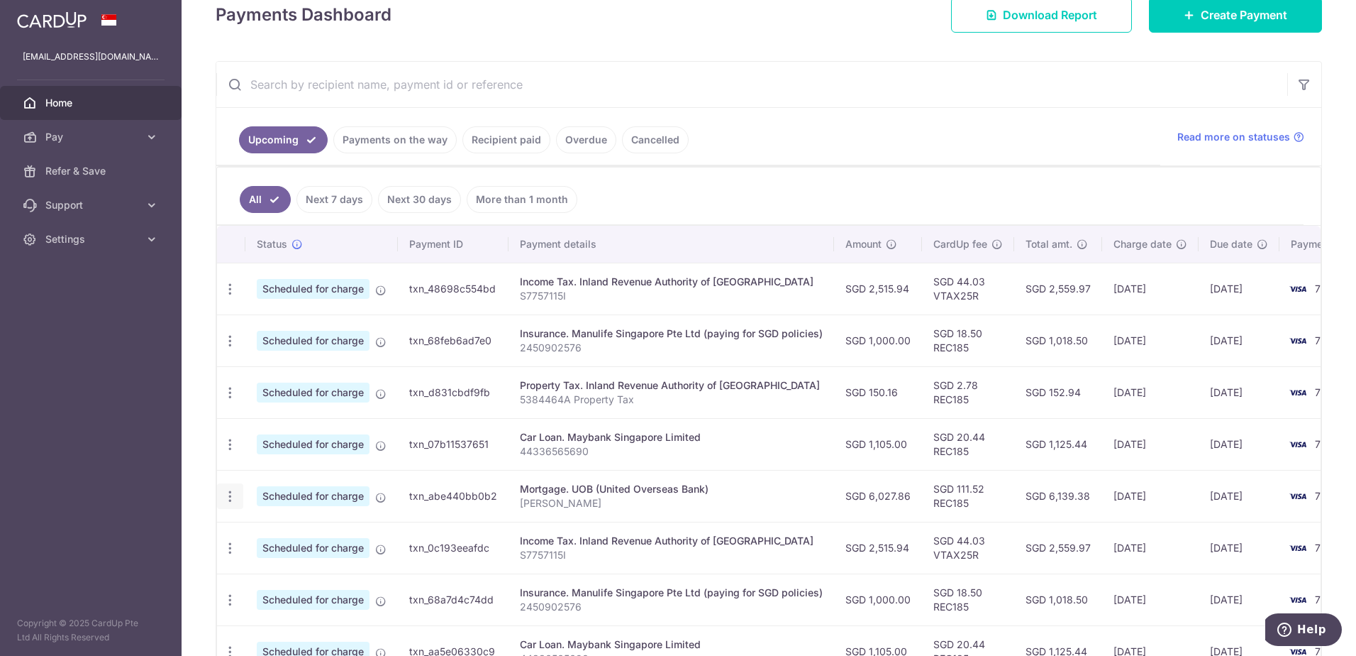
click at [226, 496] on icon "button" at bounding box center [230, 496] width 15 height 15
click at [309, 534] on span "Update payment" at bounding box center [306, 534] width 96 height 17
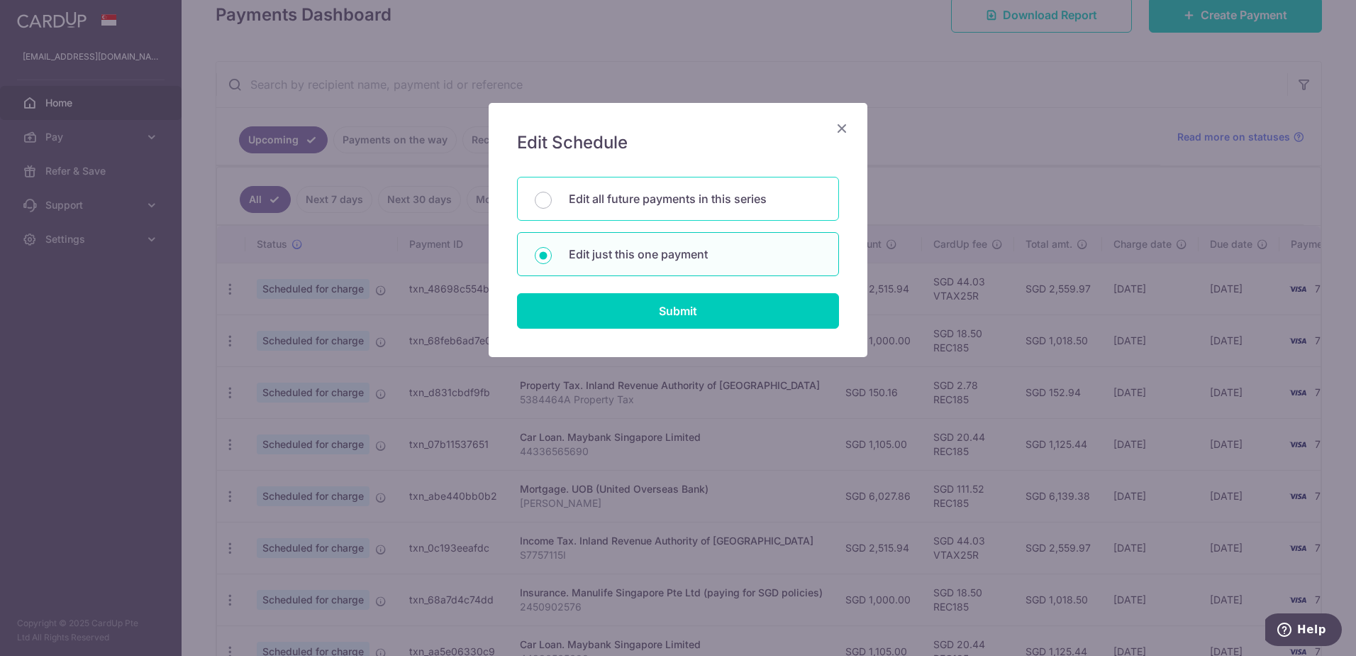
click at [696, 189] on div "Edit all future payments in this series" at bounding box center [678, 199] width 322 height 44
radio input "true"
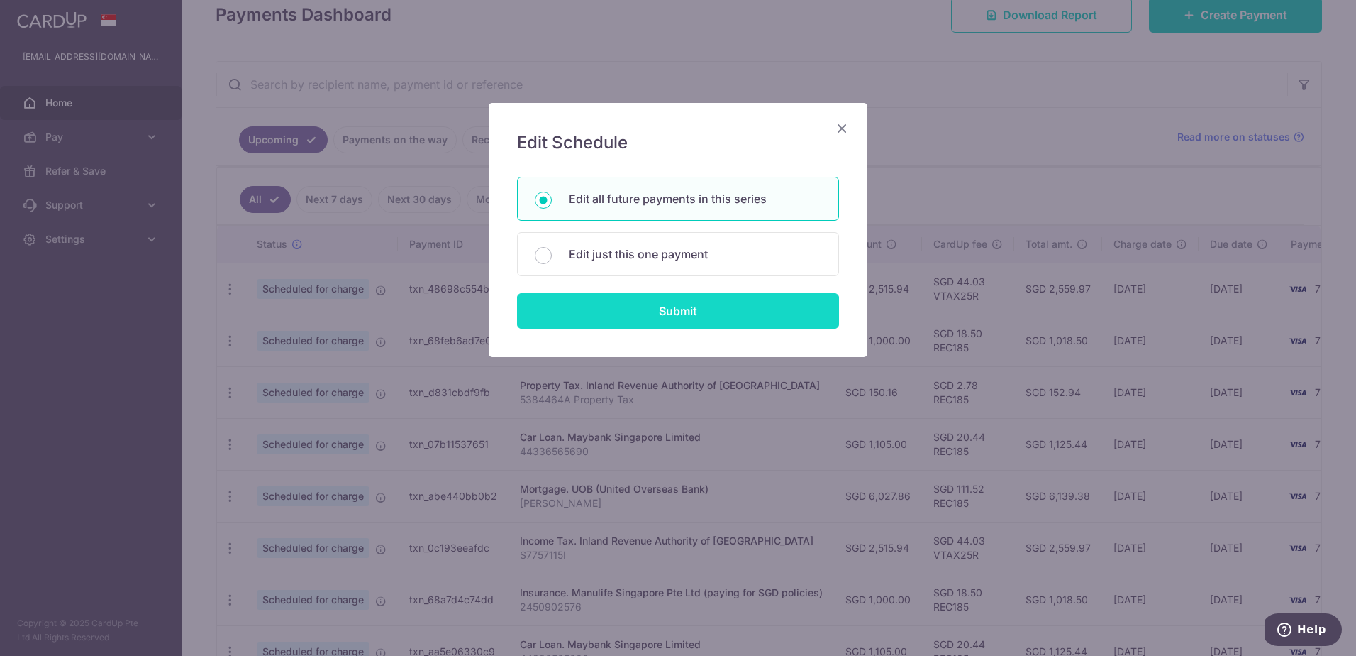
click at [688, 316] on input "Submit" at bounding box center [678, 310] width 322 height 35
type input "6,027.86"
radio input "true"
type input "YANG YI"
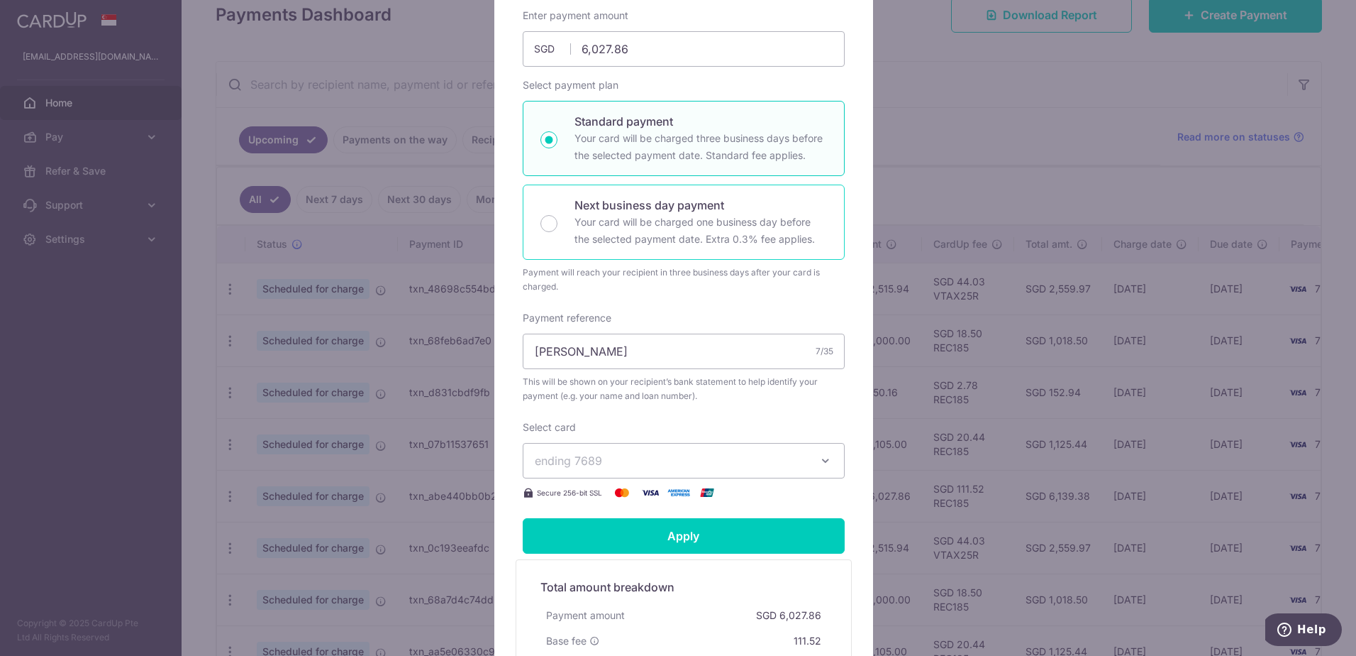
scroll to position [0, 0]
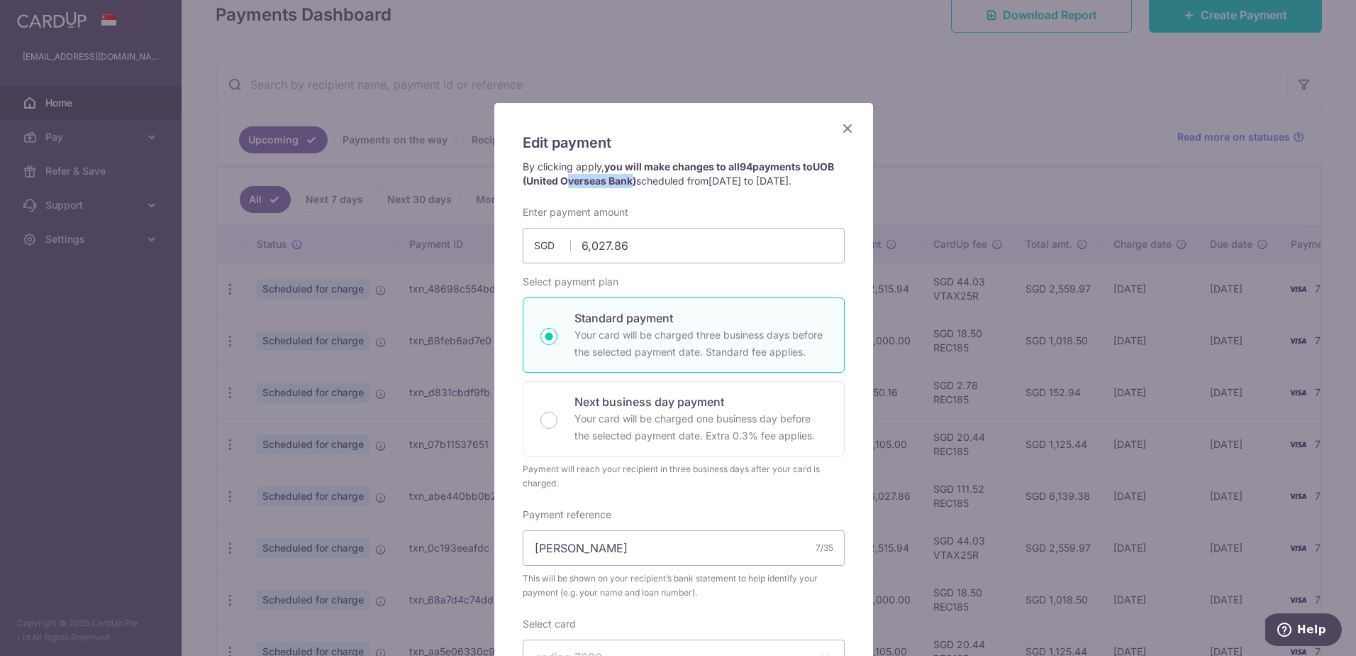
drag, startPoint x: 626, startPoint y: 181, endPoint x: 560, endPoint y: 180, distance: 66.7
click at [560, 180] on span "UOB (United Overseas Bank)" at bounding box center [678, 173] width 311 height 26
click at [847, 125] on icon "Close" at bounding box center [847, 128] width 17 height 18
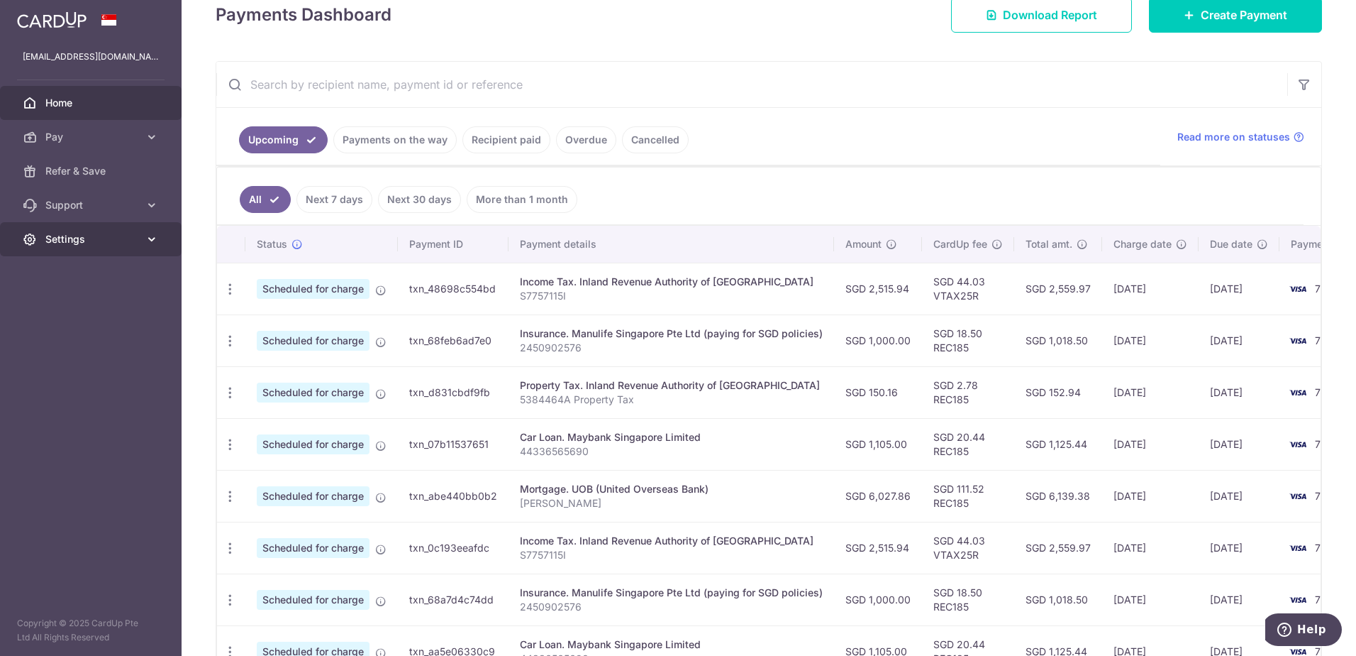
click at [72, 236] on span "Settings" at bounding box center [92, 239] width 94 height 14
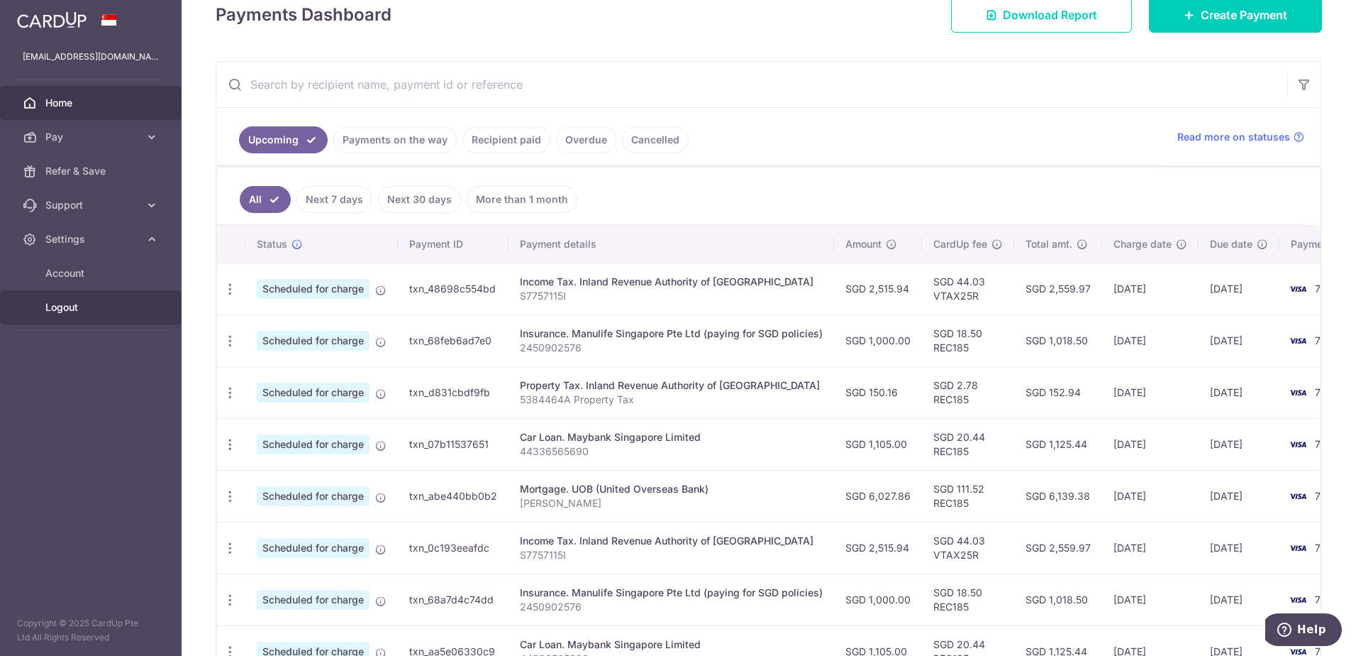
click at [66, 307] on span "Logout" at bounding box center [92, 307] width 94 height 14
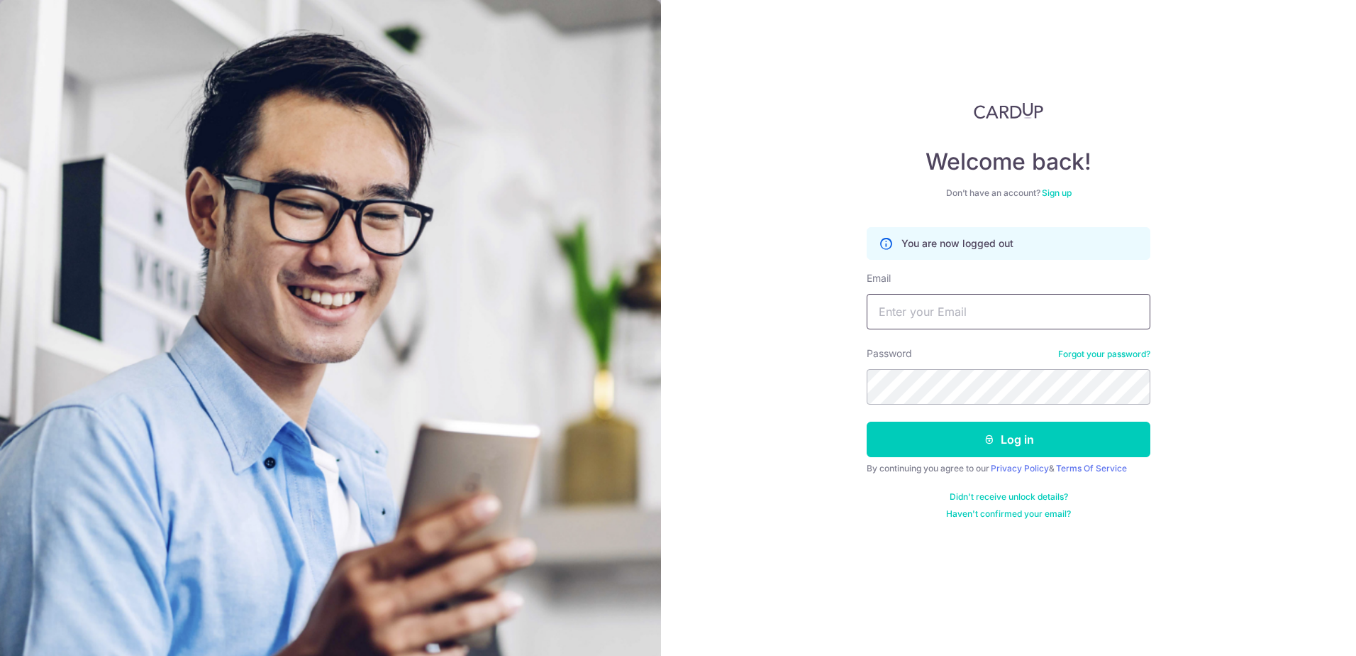
click at [967, 313] on input "Email" at bounding box center [1009, 311] width 284 height 35
type input "[EMAIL_ADDRESS][DOMAIN_NAME]"
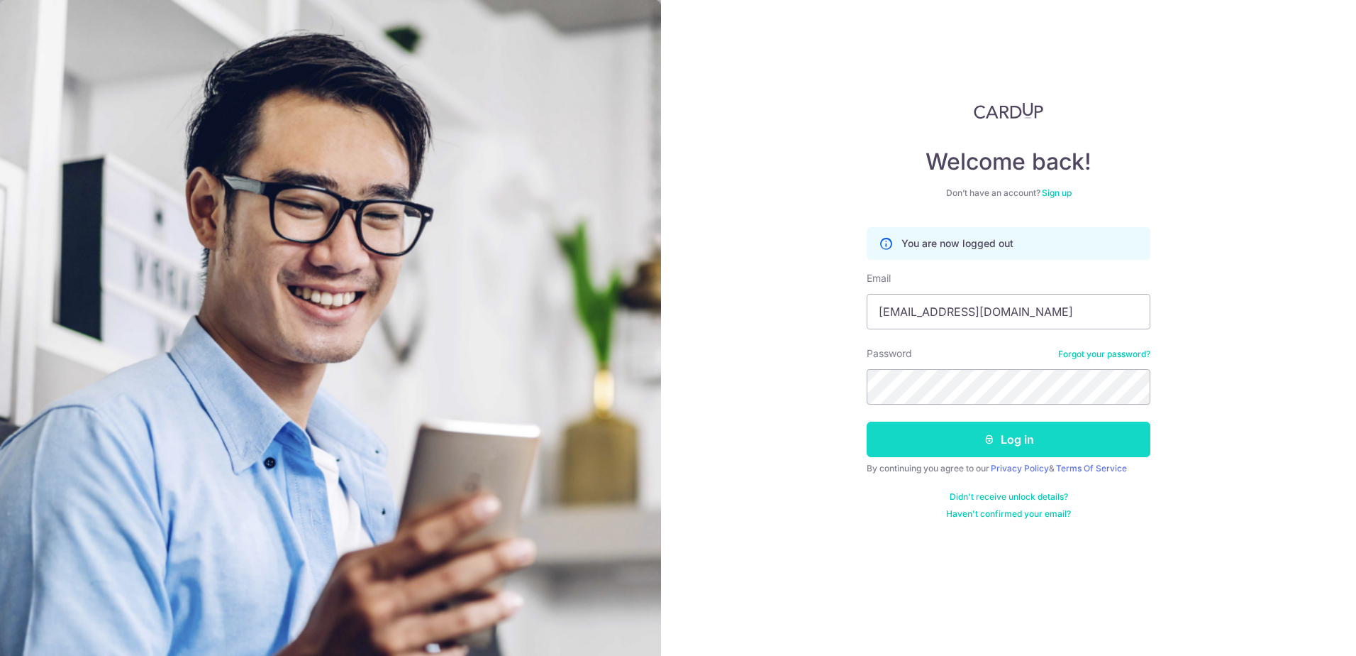
click at [1011, 443] on button "Log in" at bounding box center [1009, 438] width 284 height 35
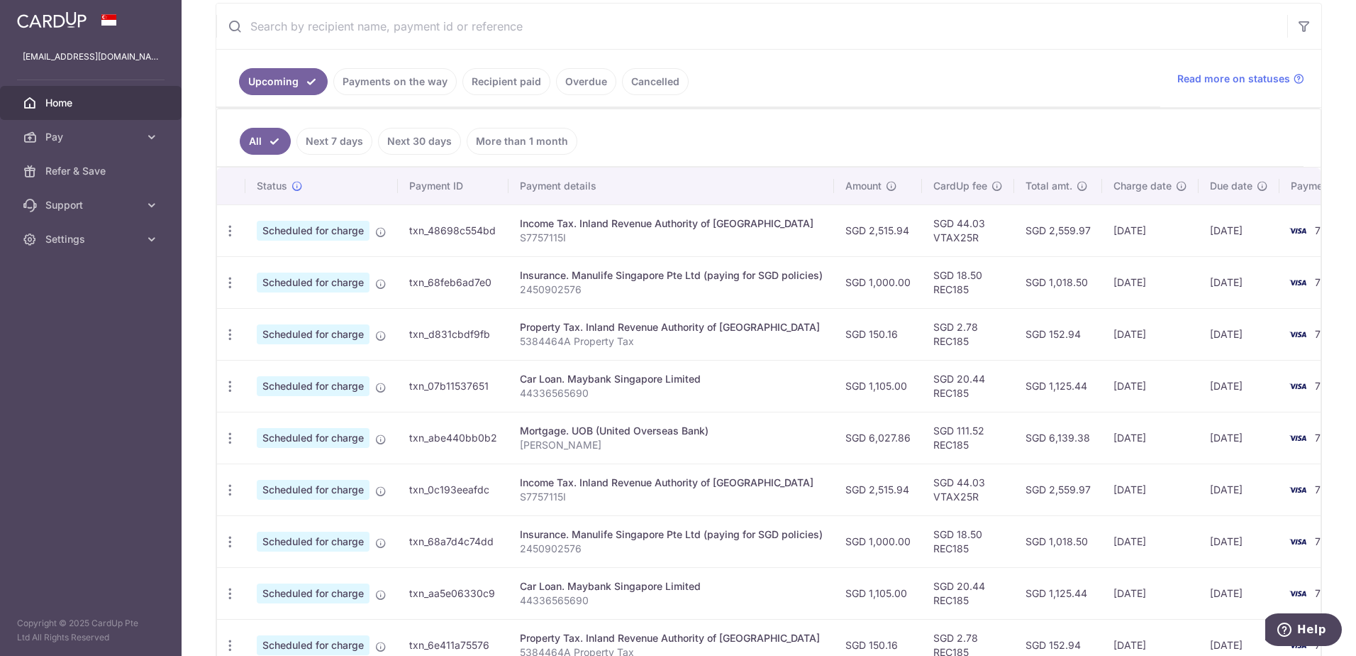
scroll to position [284, 0]
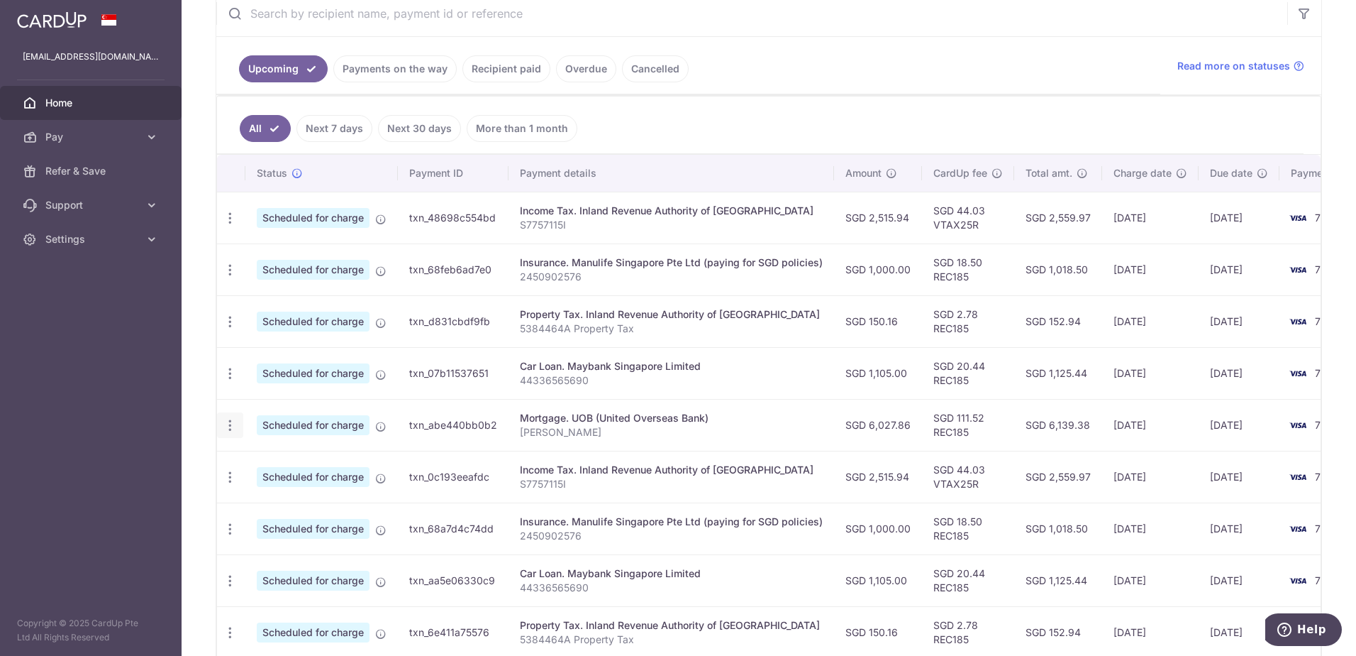
click at [237, 429] on div "Update payment Cancel payment Upload doc" at bounding box center [230, 425] width 26 height 26
click at [233, 424] on icon "button" at bounding box center [230, 425] width 15 height 15
click at [282, 463] on span "Update payment" at bounding box center [306, 463] width 96 height 17
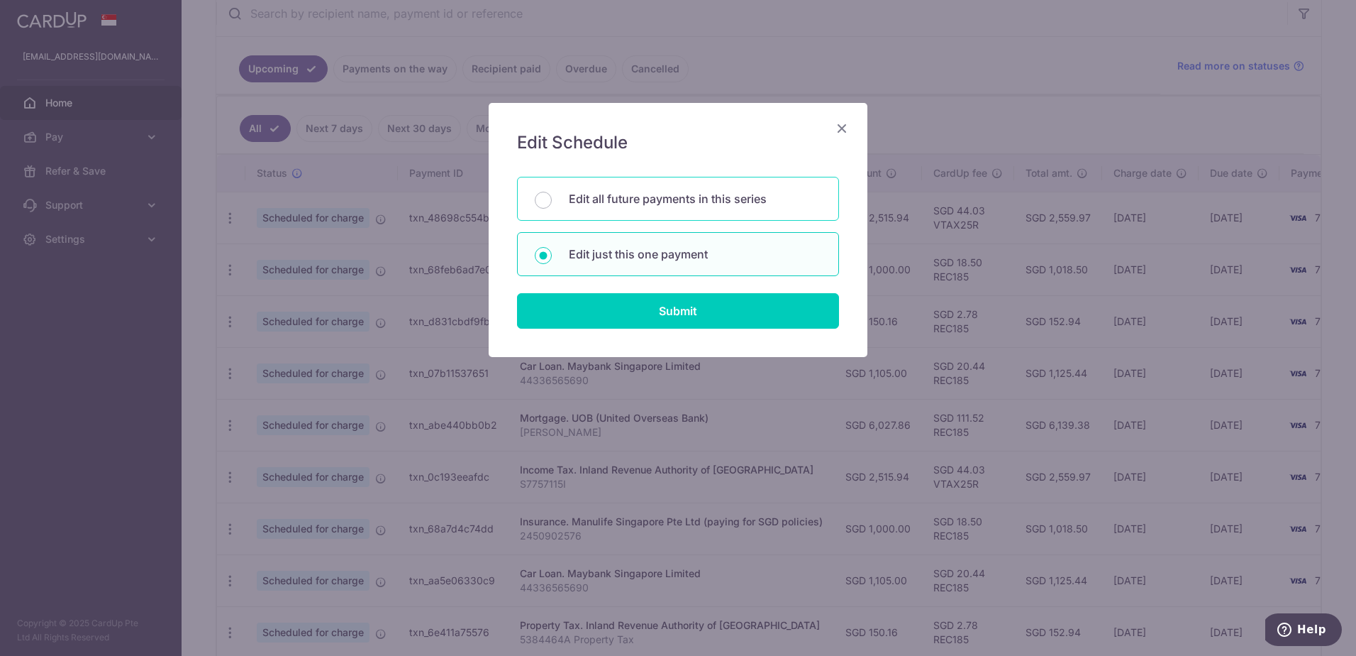
drag, startPoint x: 666, startPoint y: 206, endPoint x: 670, endPoint y: 249, distance: 43.4
click at [666, 206] on p "Edit all future payments in this series" at bounding box center [695, 198] width 253 height 17
click at [552, 206] on input "Edit all future payments in this series" at bounding box center [543, 200] width 17 height 17
radio input "true"
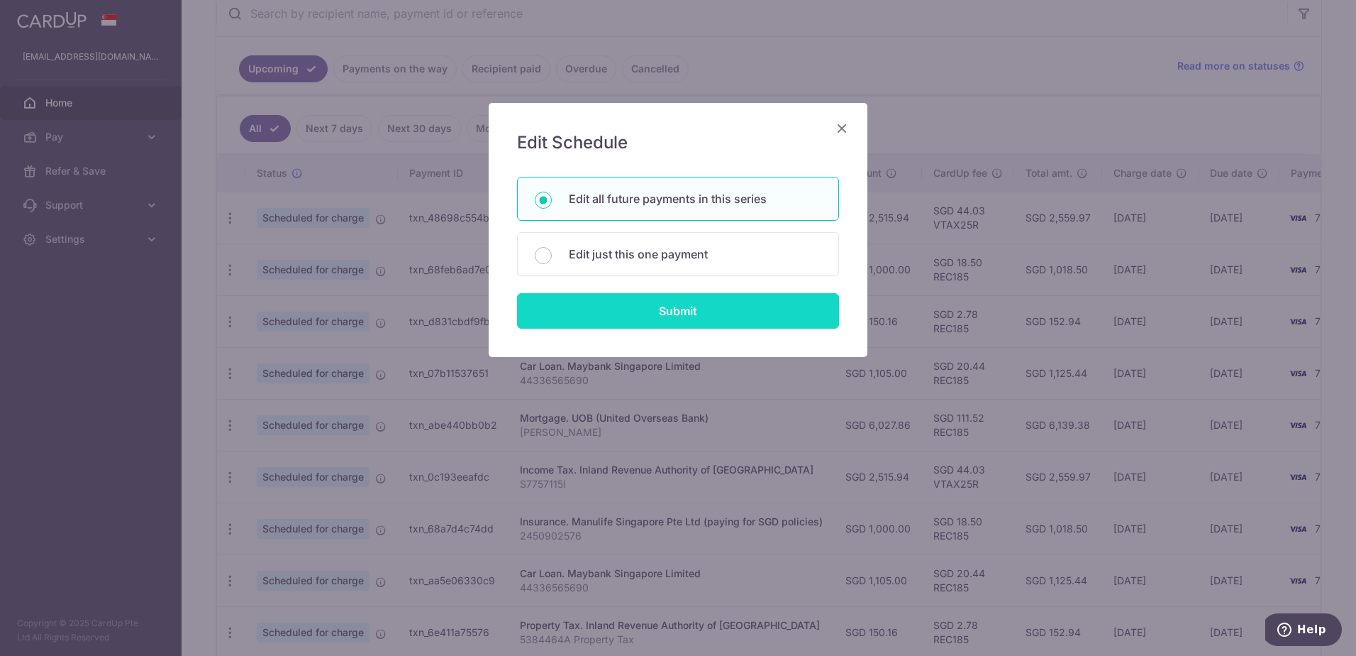
click at [673, 309] on input "Submit" at bounding box center [678, 310] width 322 height 35
radio input "true"
type input "6,027.86"
type input "YANG YI"
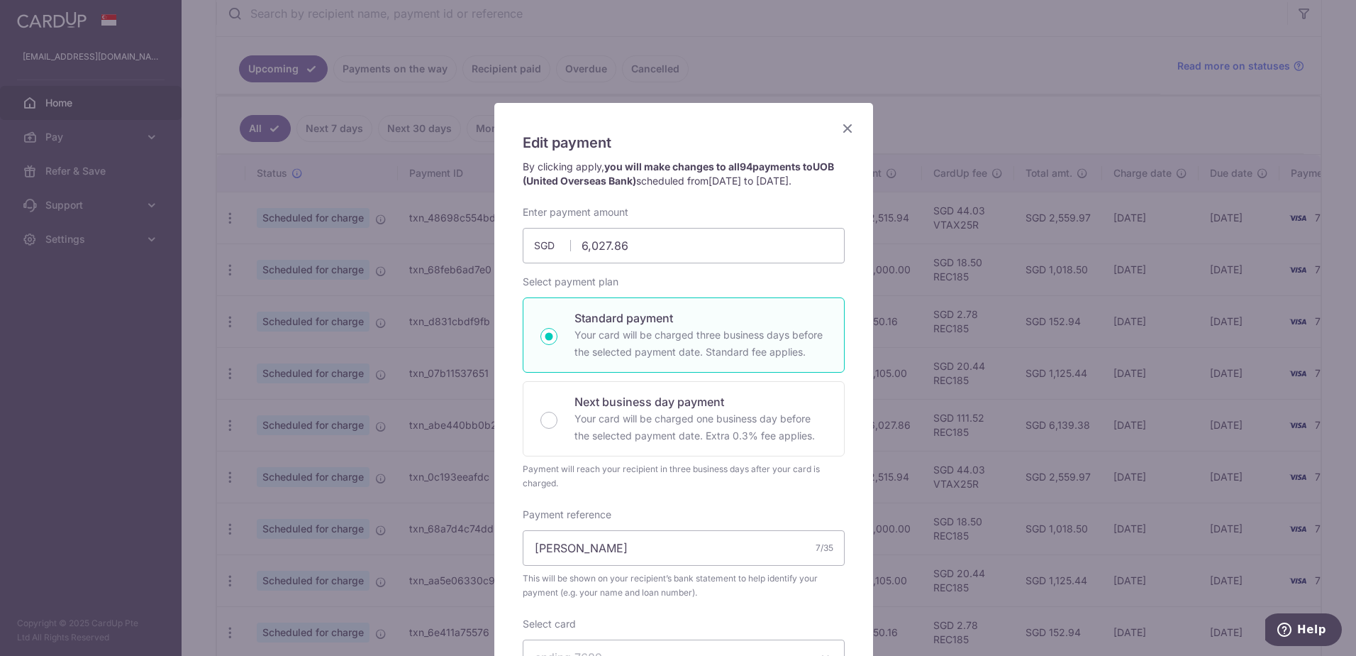
click at [839, 123] on icon "Close" at bounding box center [847, 128] width 17 height 18
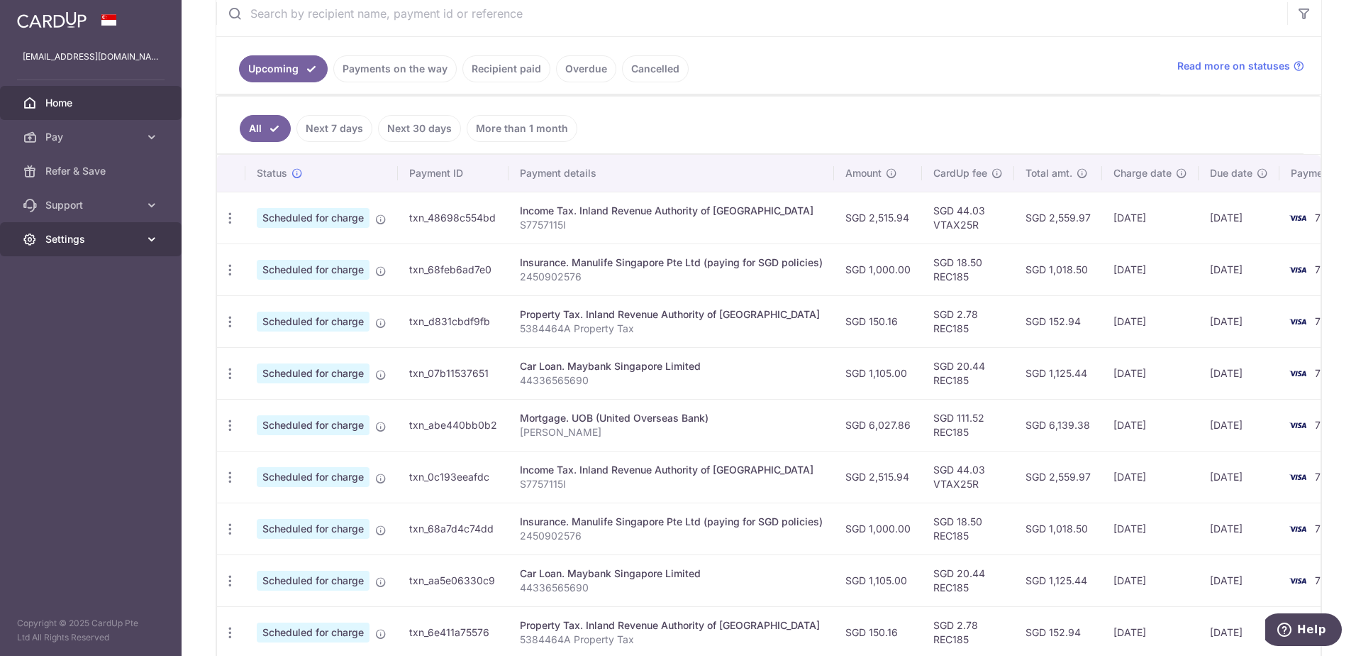
click at [74, 243] on span "Settings" at bounding box center [92, 239] width 94 height 14
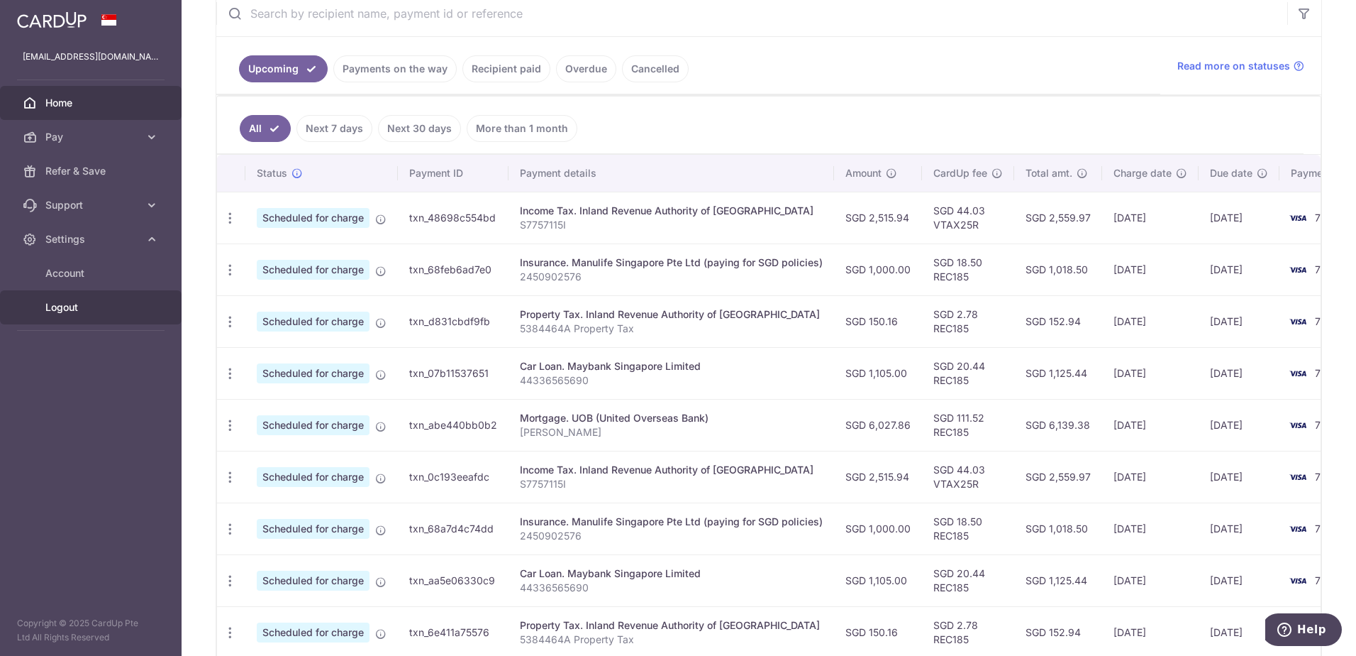
click at [57, 311] on span "Logout" at bounding box center [92, 307] width 94 height 14
